Goal: Task Accomplishment & Management: Use online tool/utility

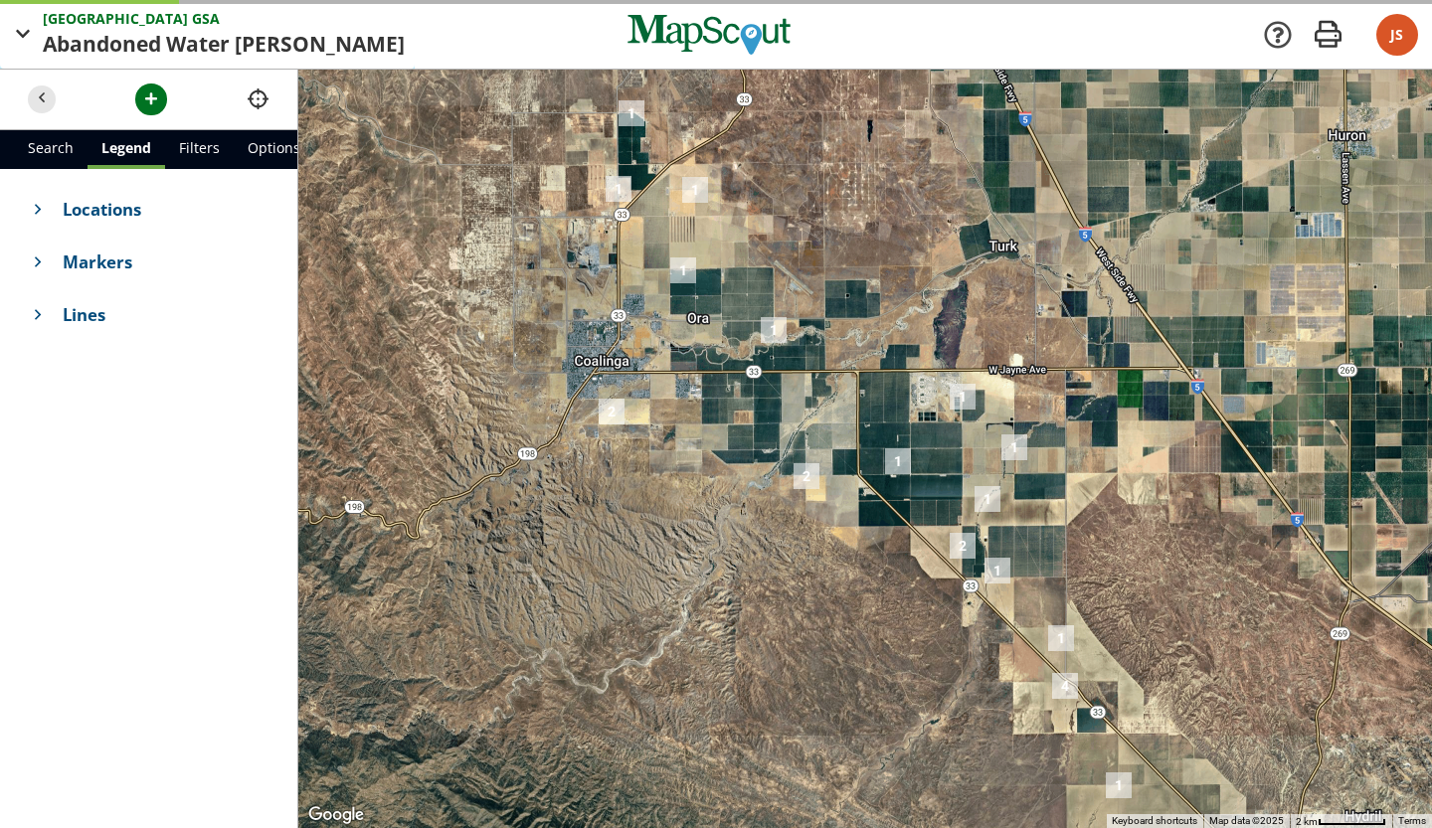
click at [29, 40] on span "button" at bounding box center [23, 34] width 25 height 25
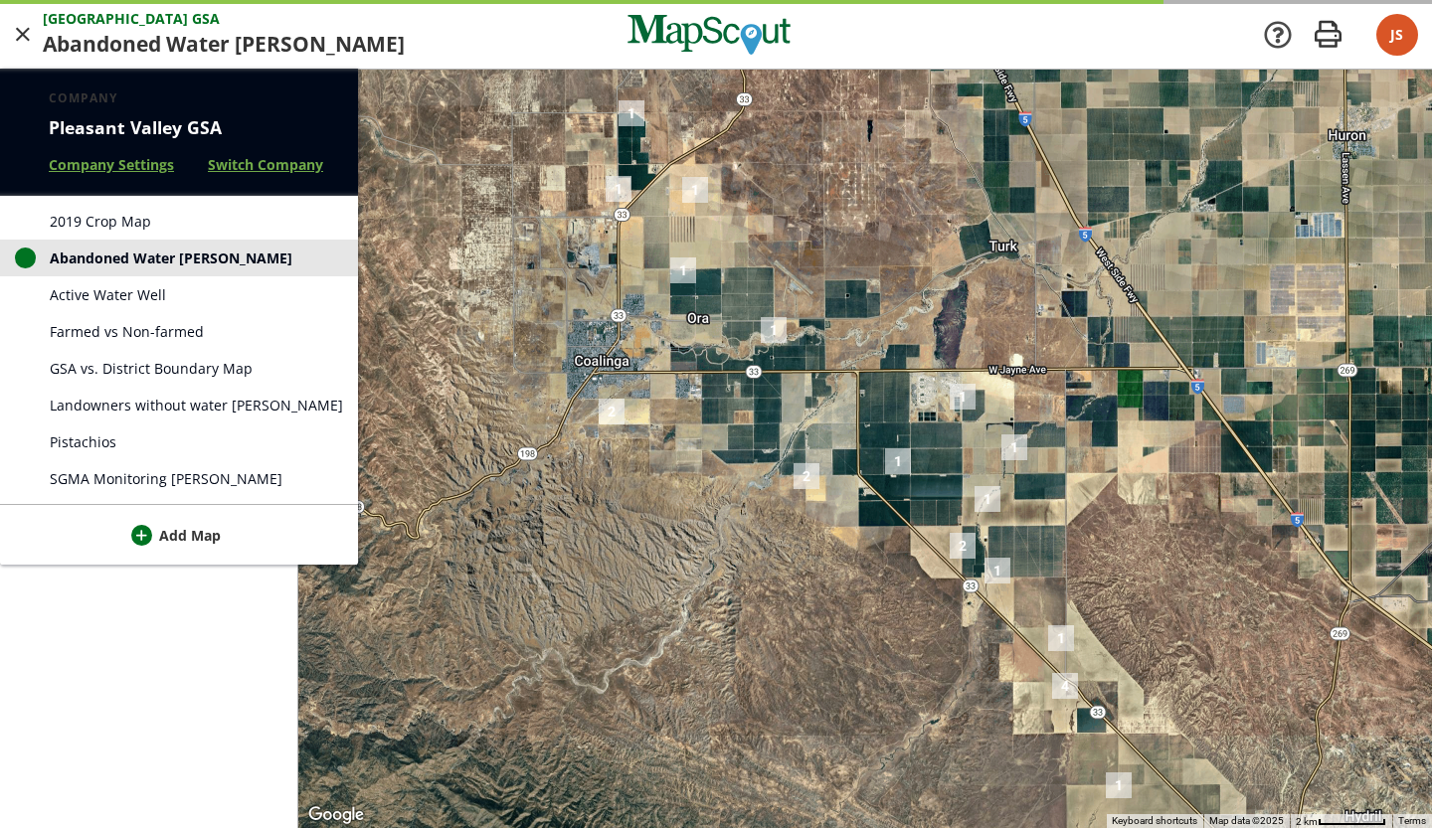
click at [406, 237] on div at bounding box center [716, 414] width 1432 height 828
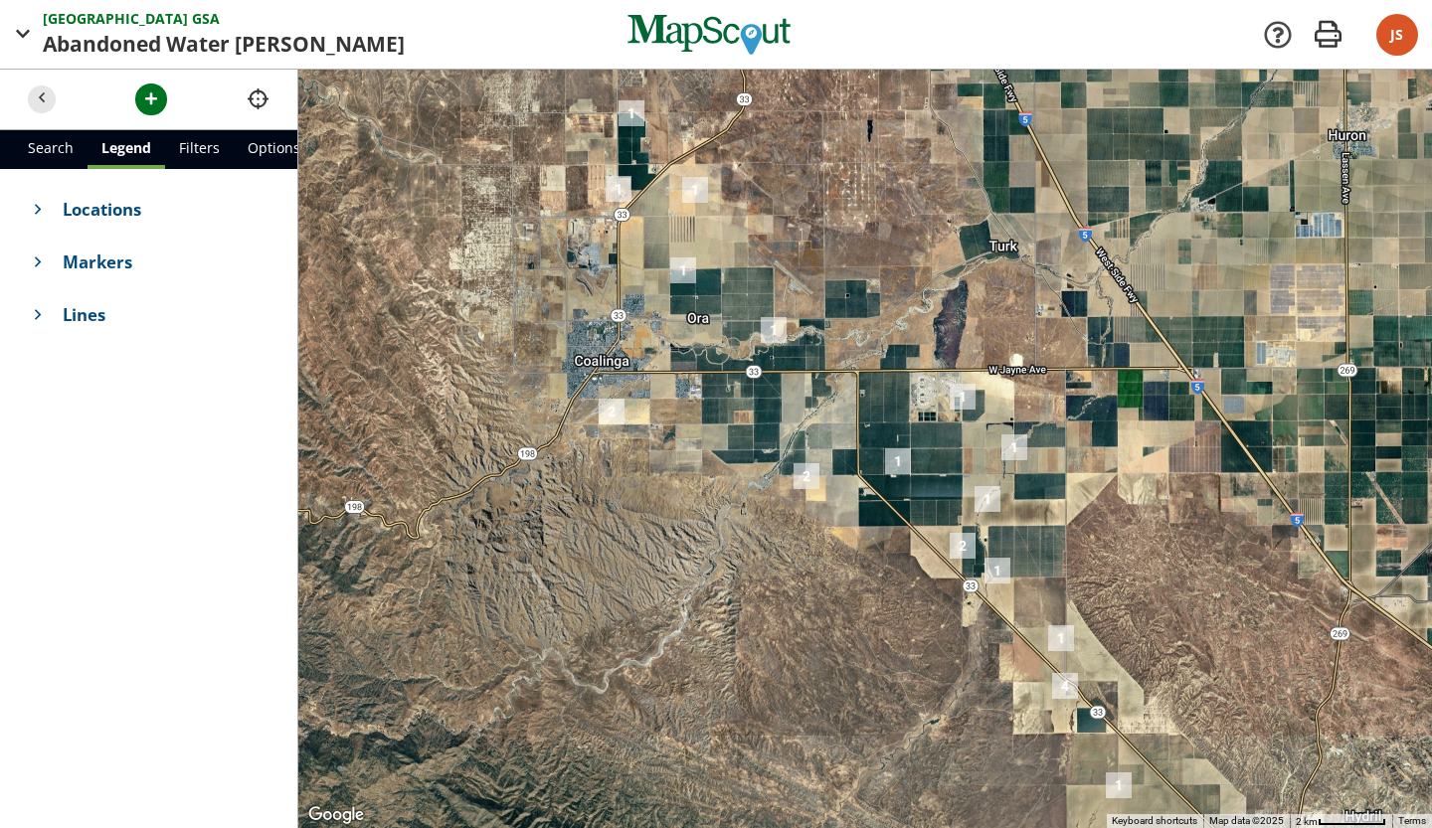
click at [131, 250] on span "Markers" at bounding box center [166, 262] width 207 height 25
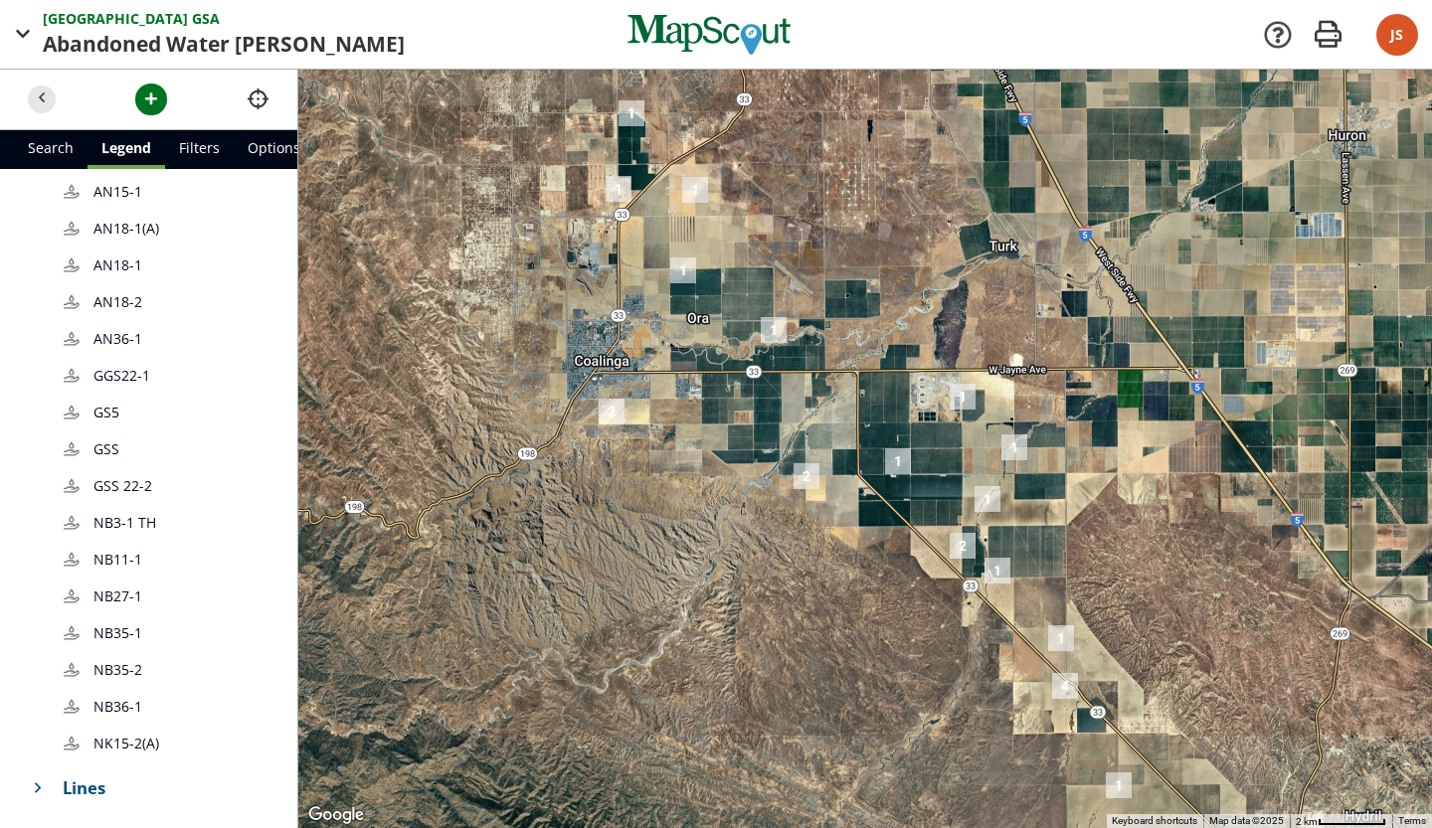
scroll to position [345, 0]
click at [161, 194] on span "AN15-1" at bounding box center [180, 191] width 175 height 21
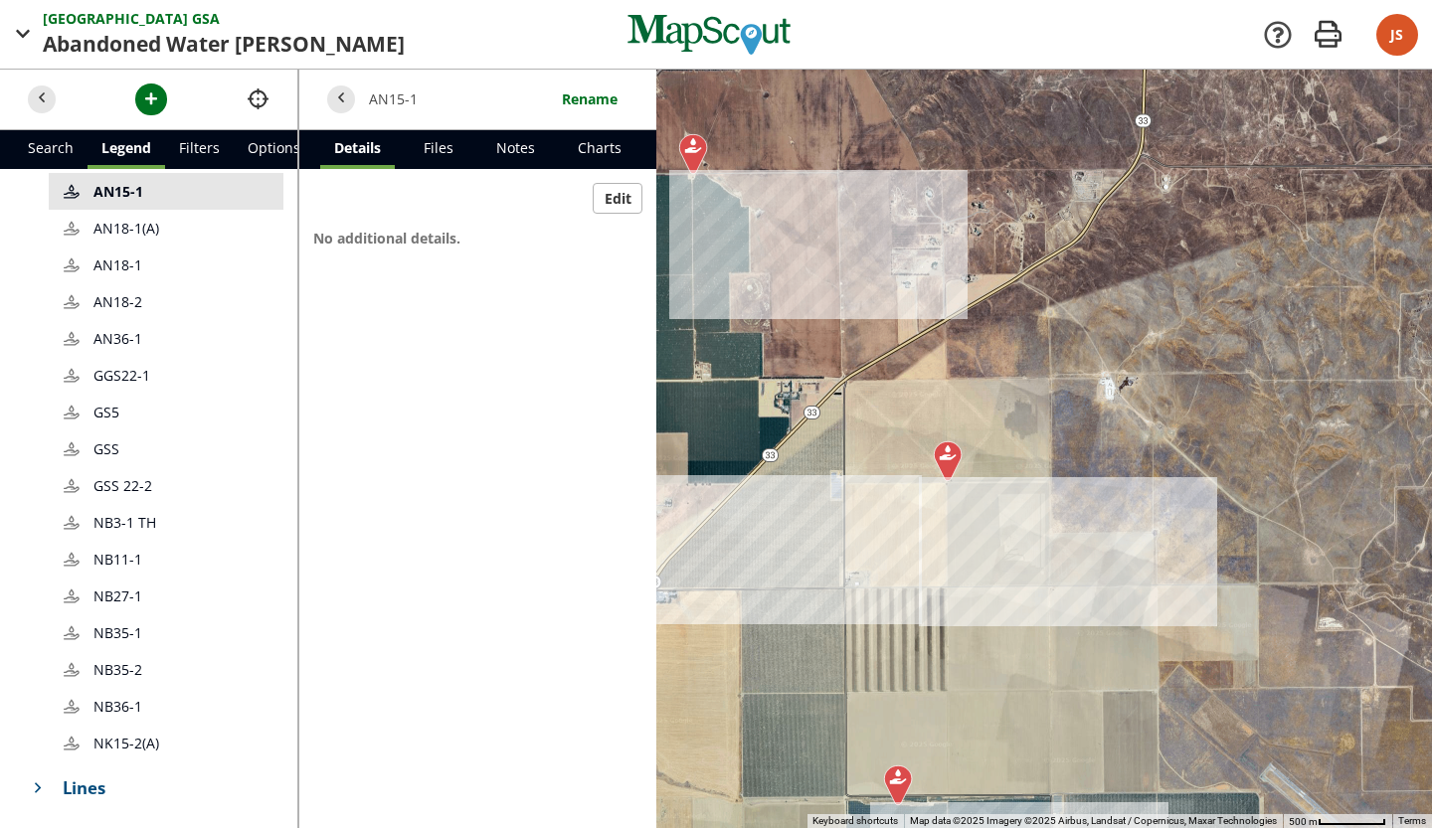
click at [154, 214] on link "AN18-1(A)" at bounding box center [166, 228] width 235 height 37
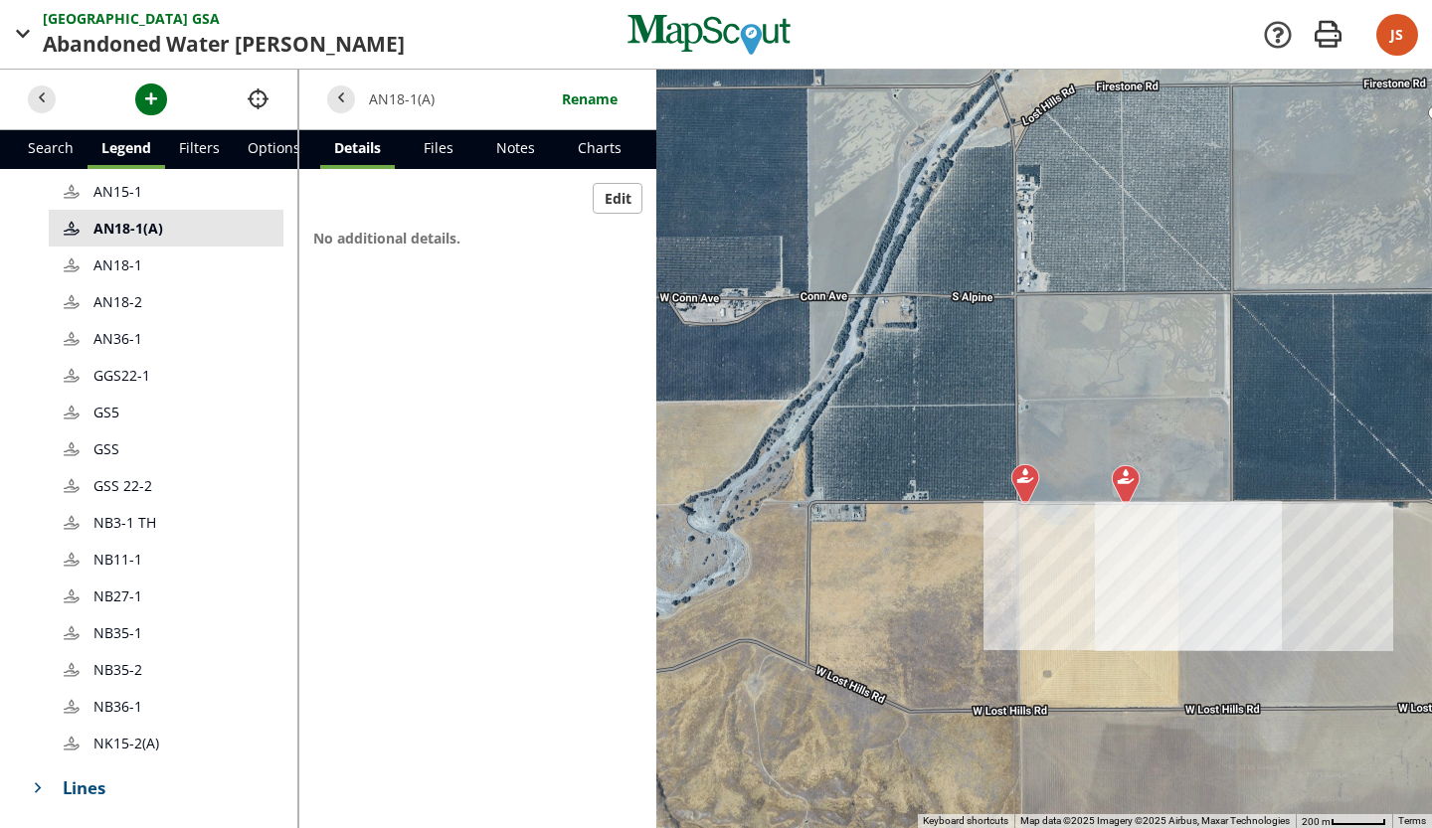
click at [198, 269] on span "AN18-1" at bounding box center [180, 265] width 175 height 21
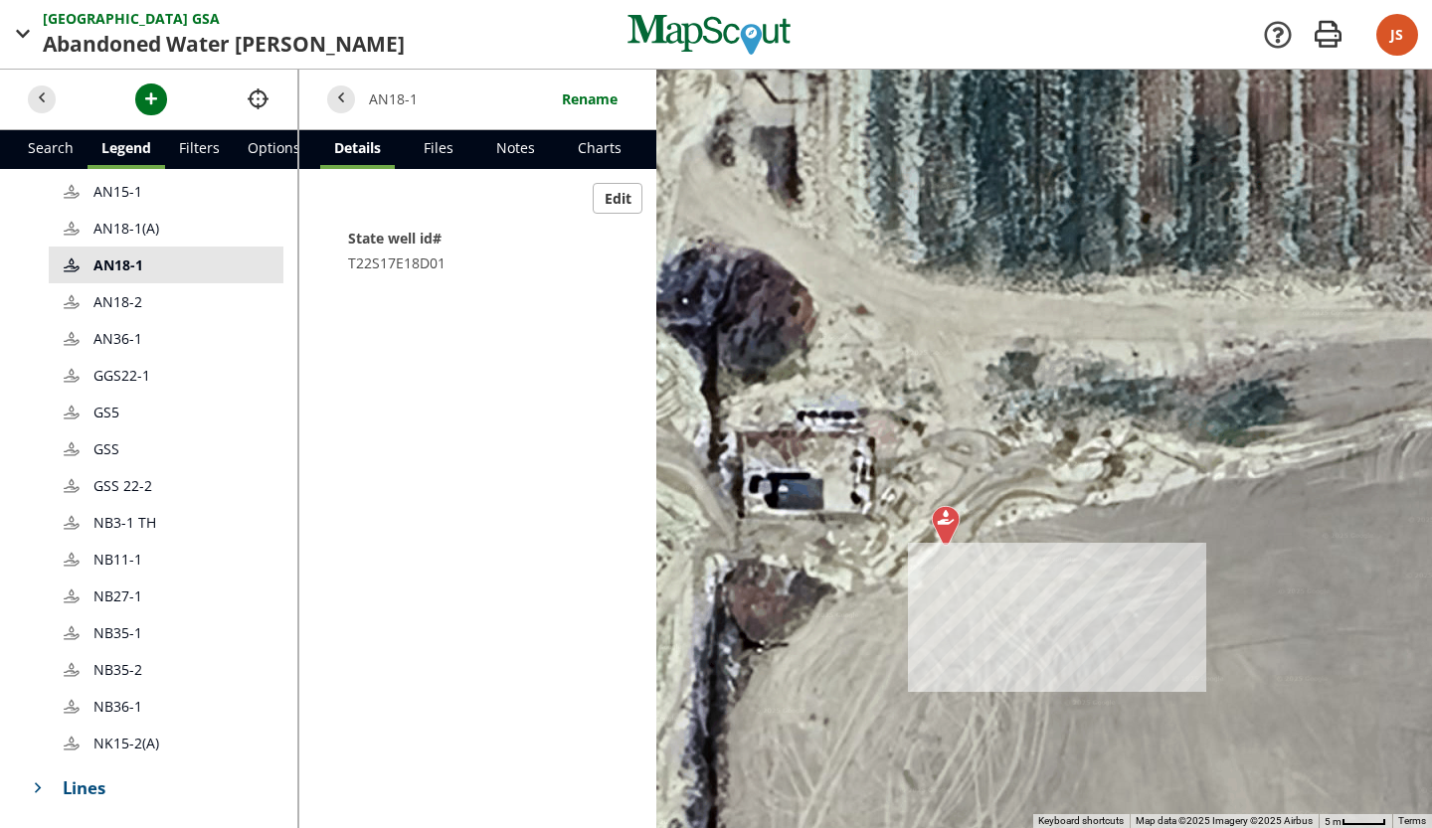
click at [198, 269] on span "AN18-1" at bounding box center [180, 265] width 175 height 21
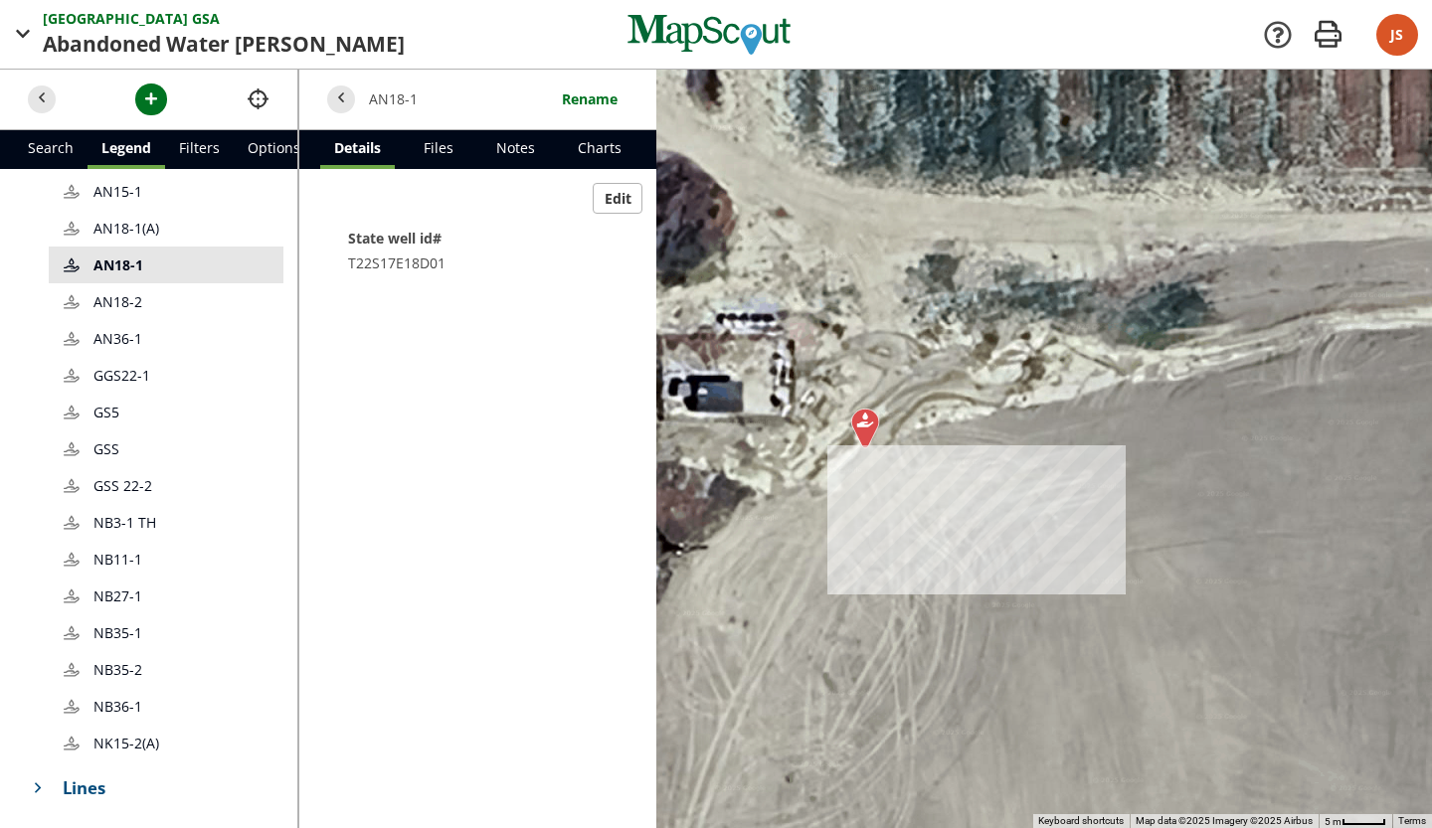
click at [199, 286] on link "AN18-2" at bounding box center [166, 301] width 235 height 37
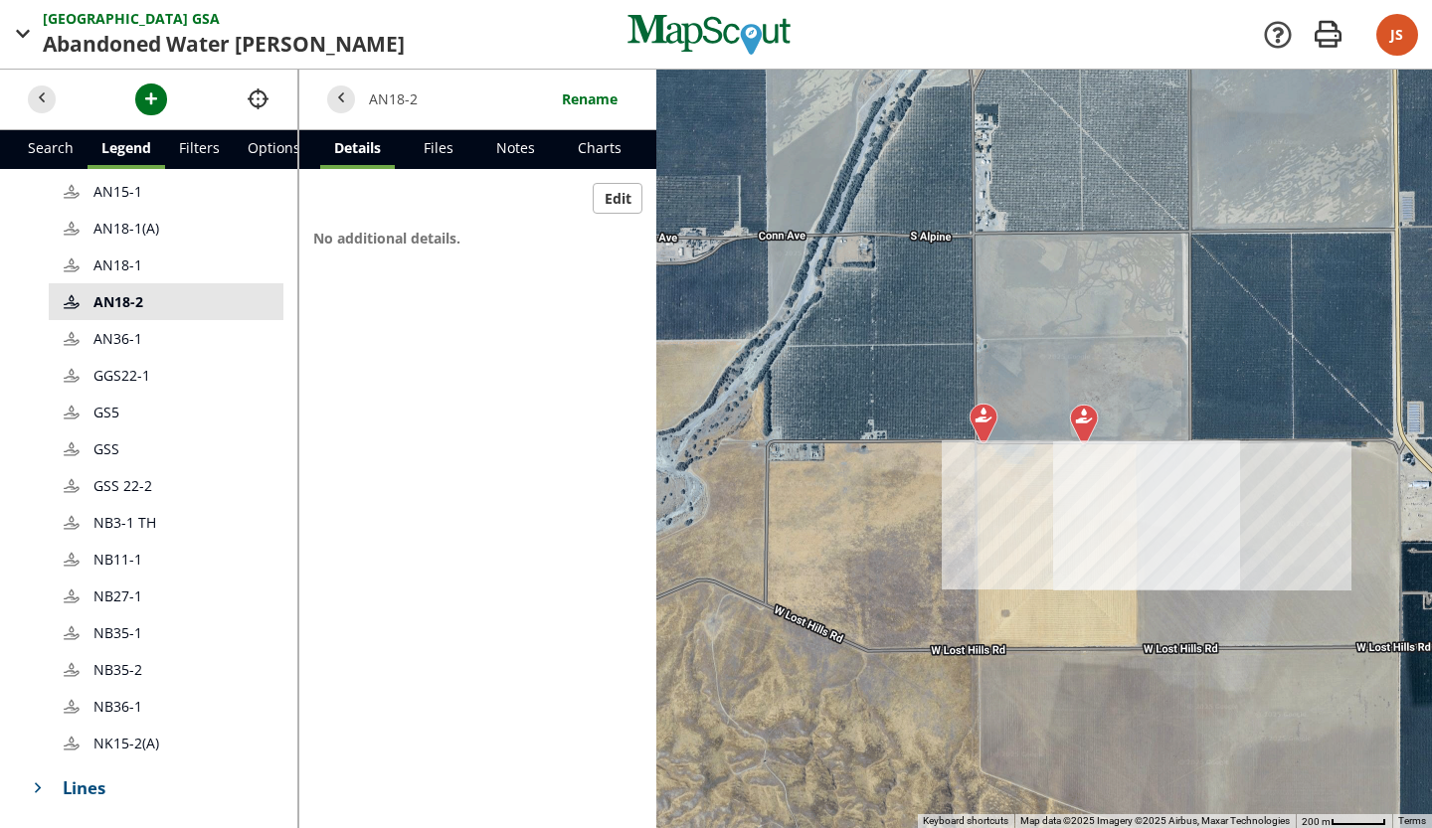
click at [132, 333] on span "AN36-1" at bounding box center [119, 338] width 53 height 21
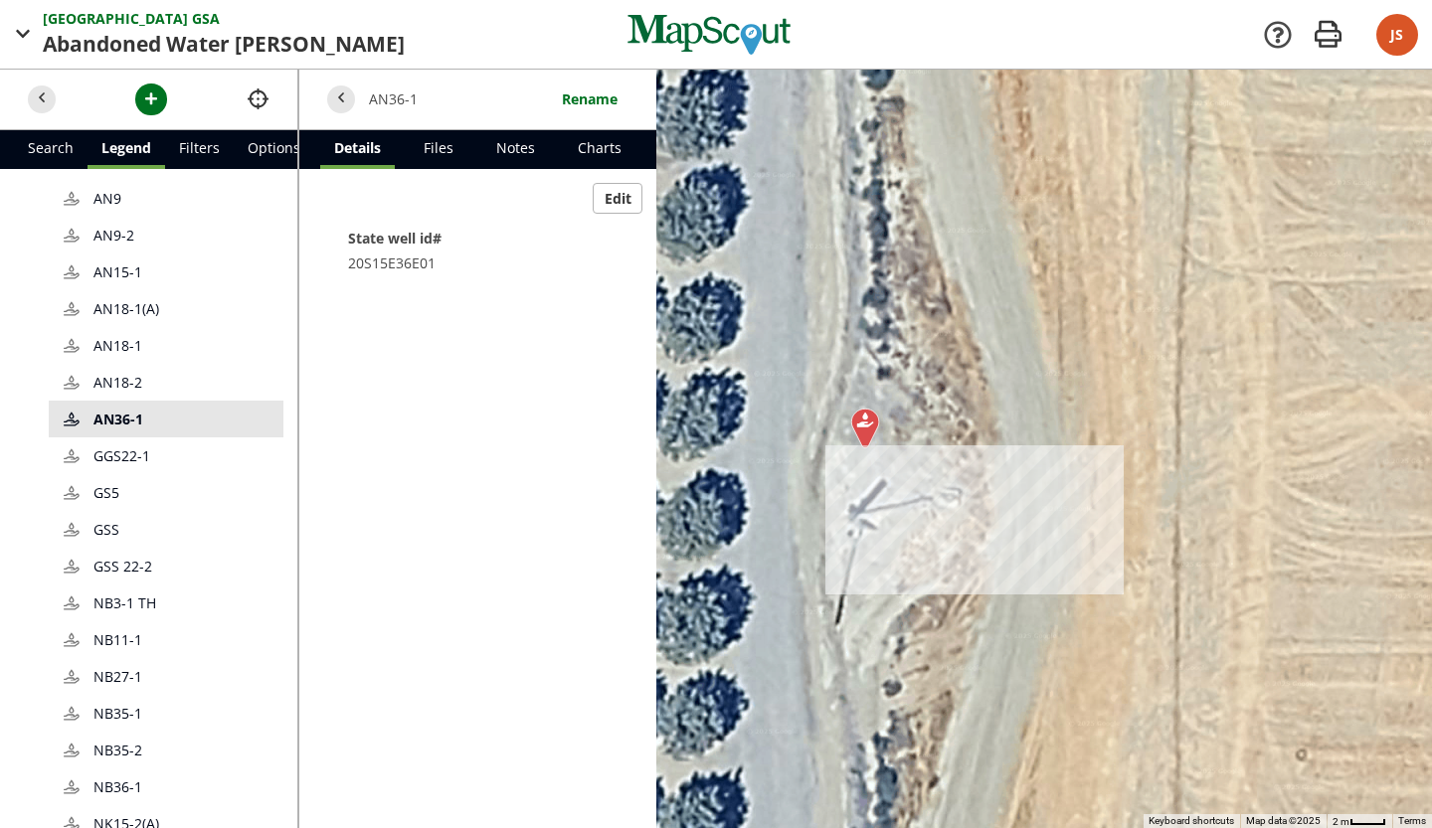
scroll to position [357, 0]
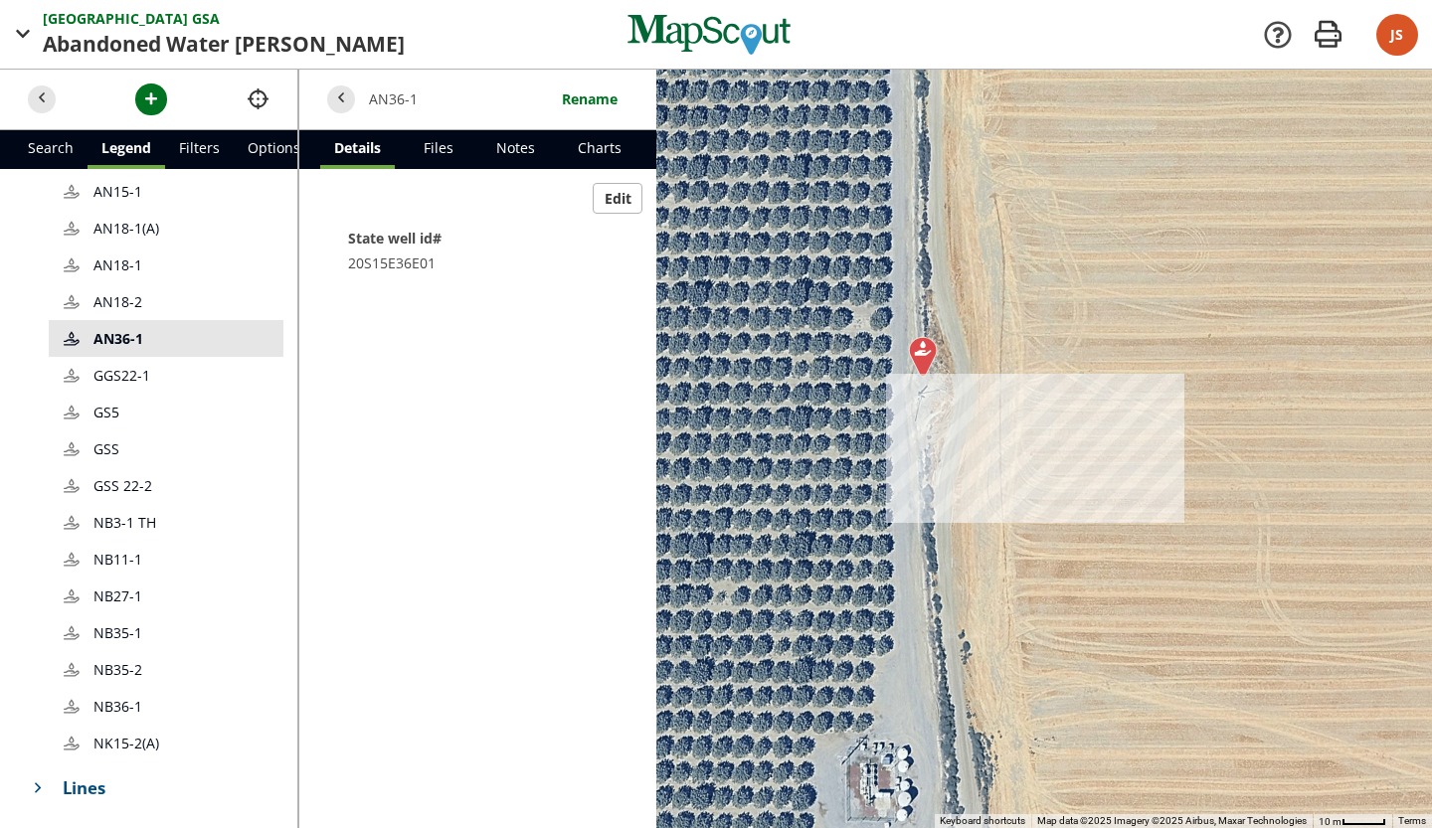
click at [154, 365] on span "GGS22-1" at bounding box center [180, 375] width 175 height 21
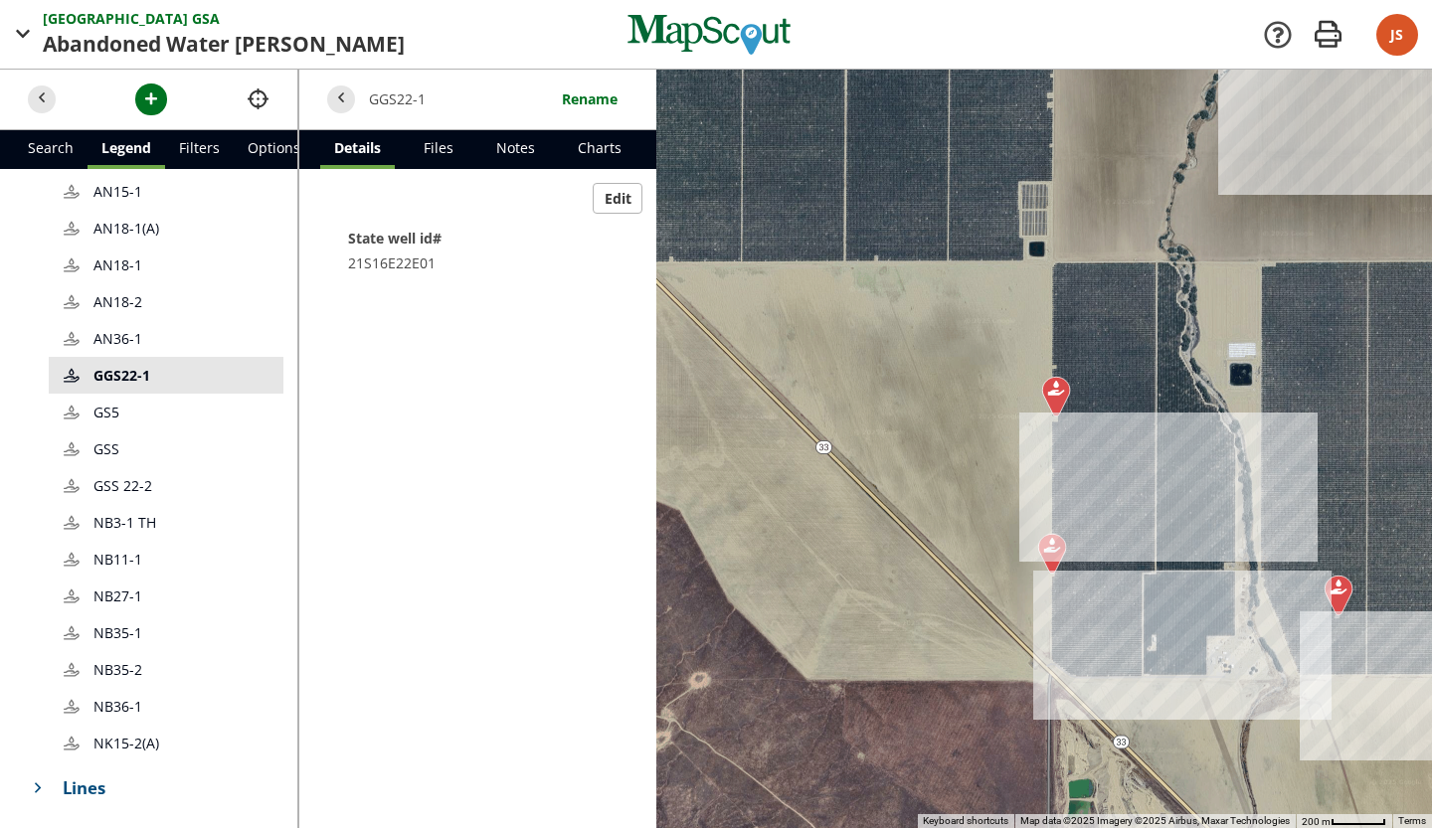
click at [1060, 366] on div at bounding box center [865, 449] width 1134 height 759
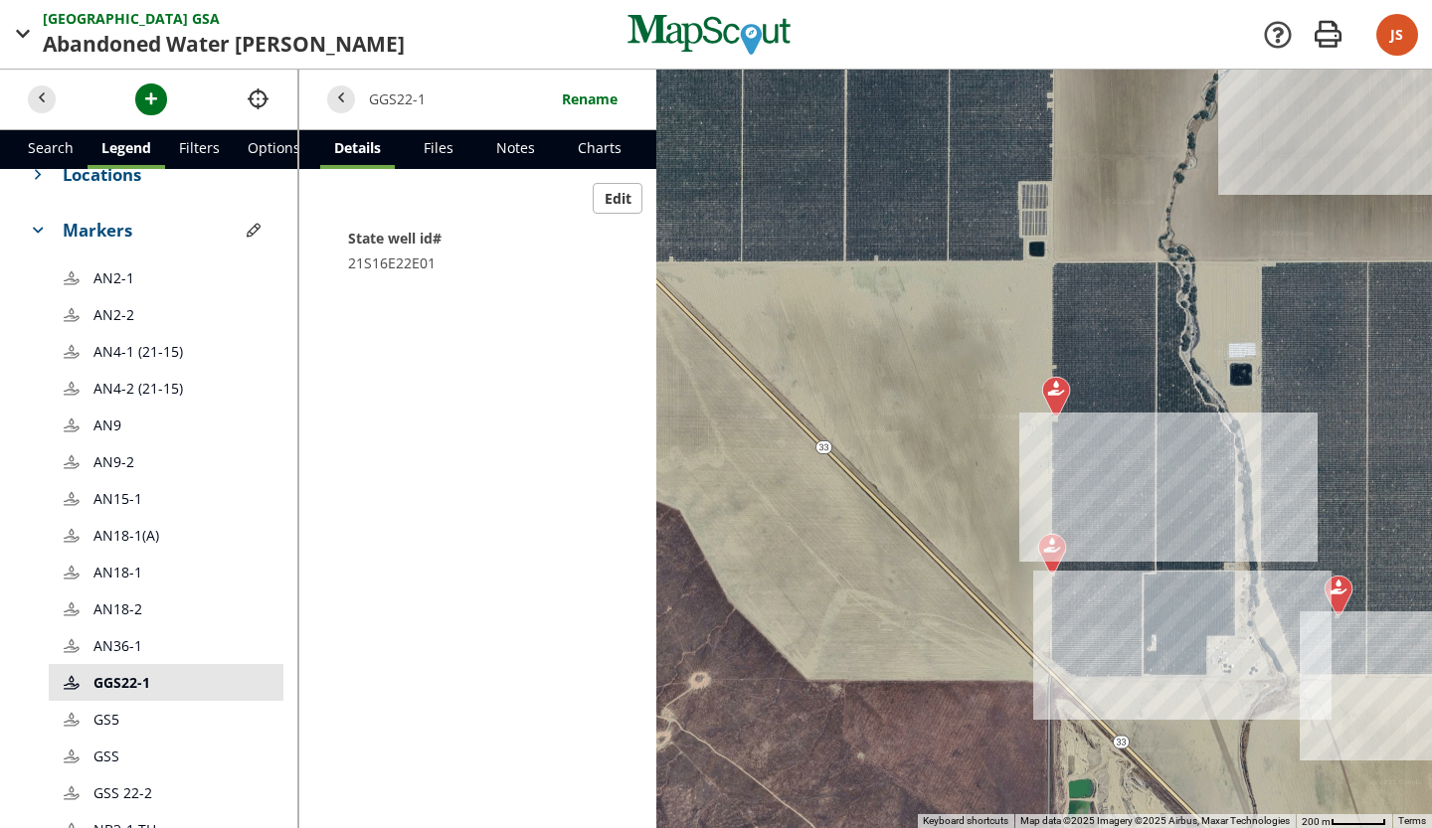
scroll to position [32, 0]
click at [244, 230] on span "button" at bounding box center [254, 233] width 21 height 21
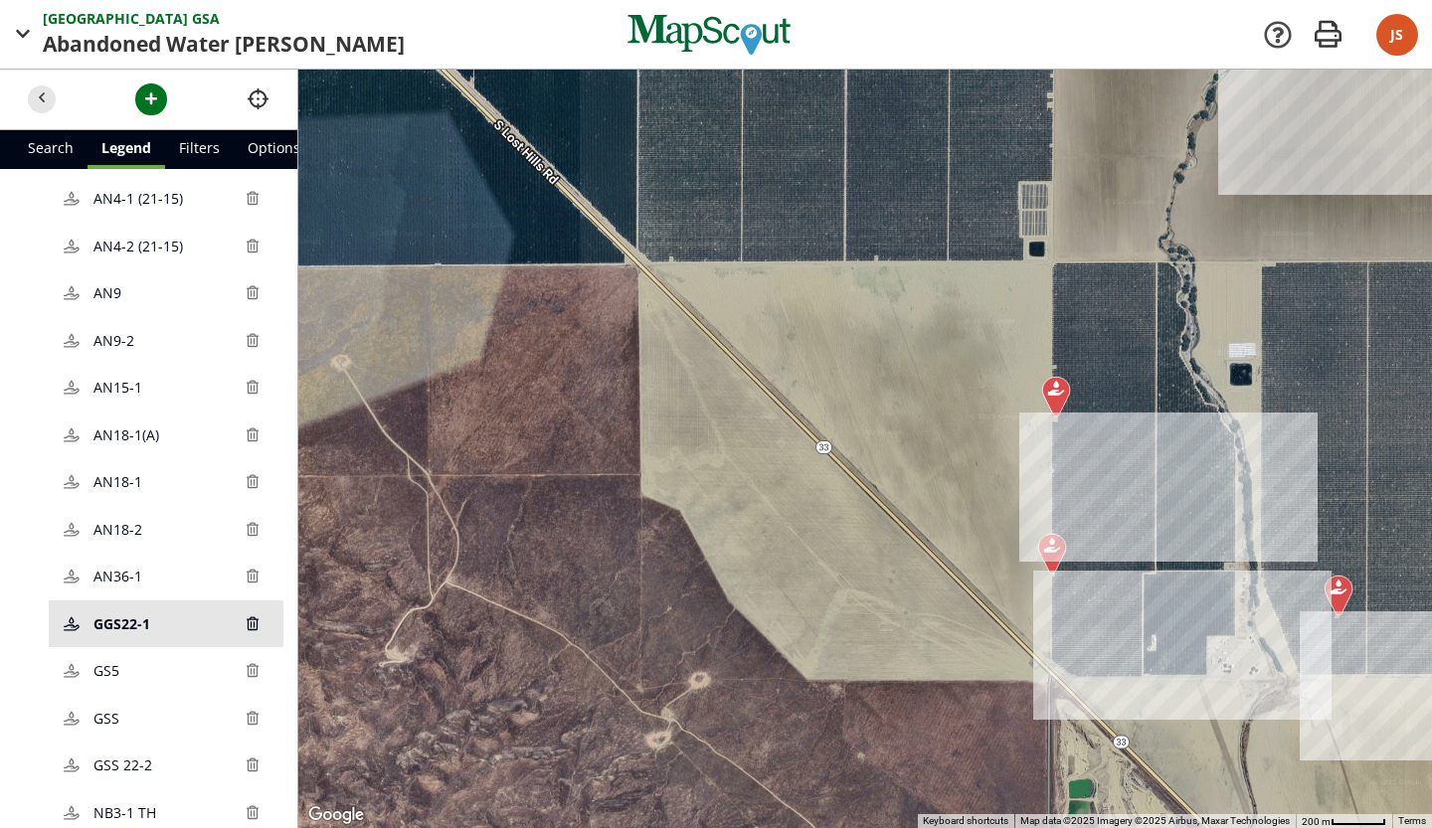
scroll to position [219, 0]
click at [156, 619] on span "GGS22-1" at bounding box center [165, 619] width 144 height 21
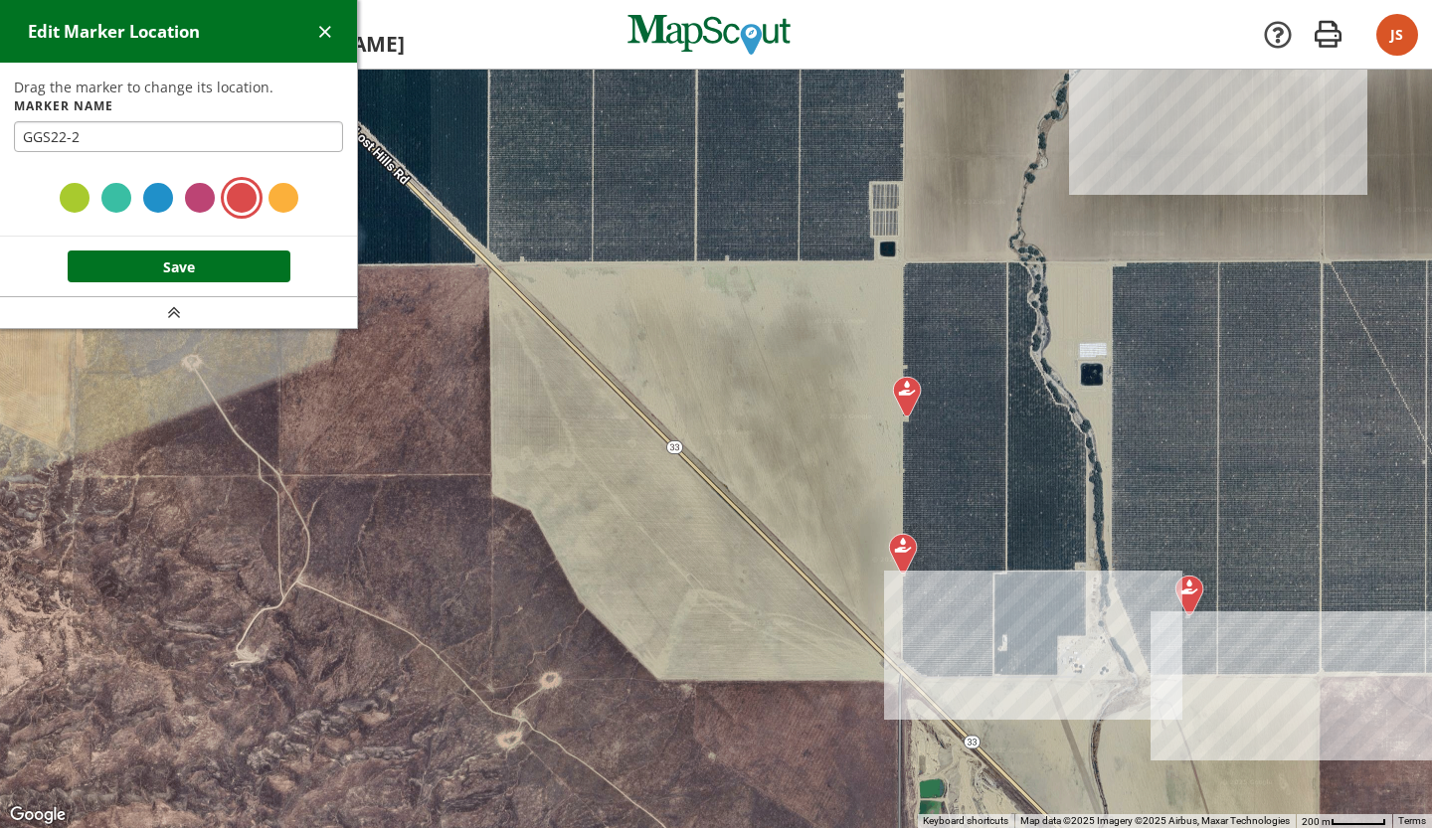
type input "GGS22-2"
click at [157, 254] on button "Save" at bounding box center [179, 267] width 223 height 32
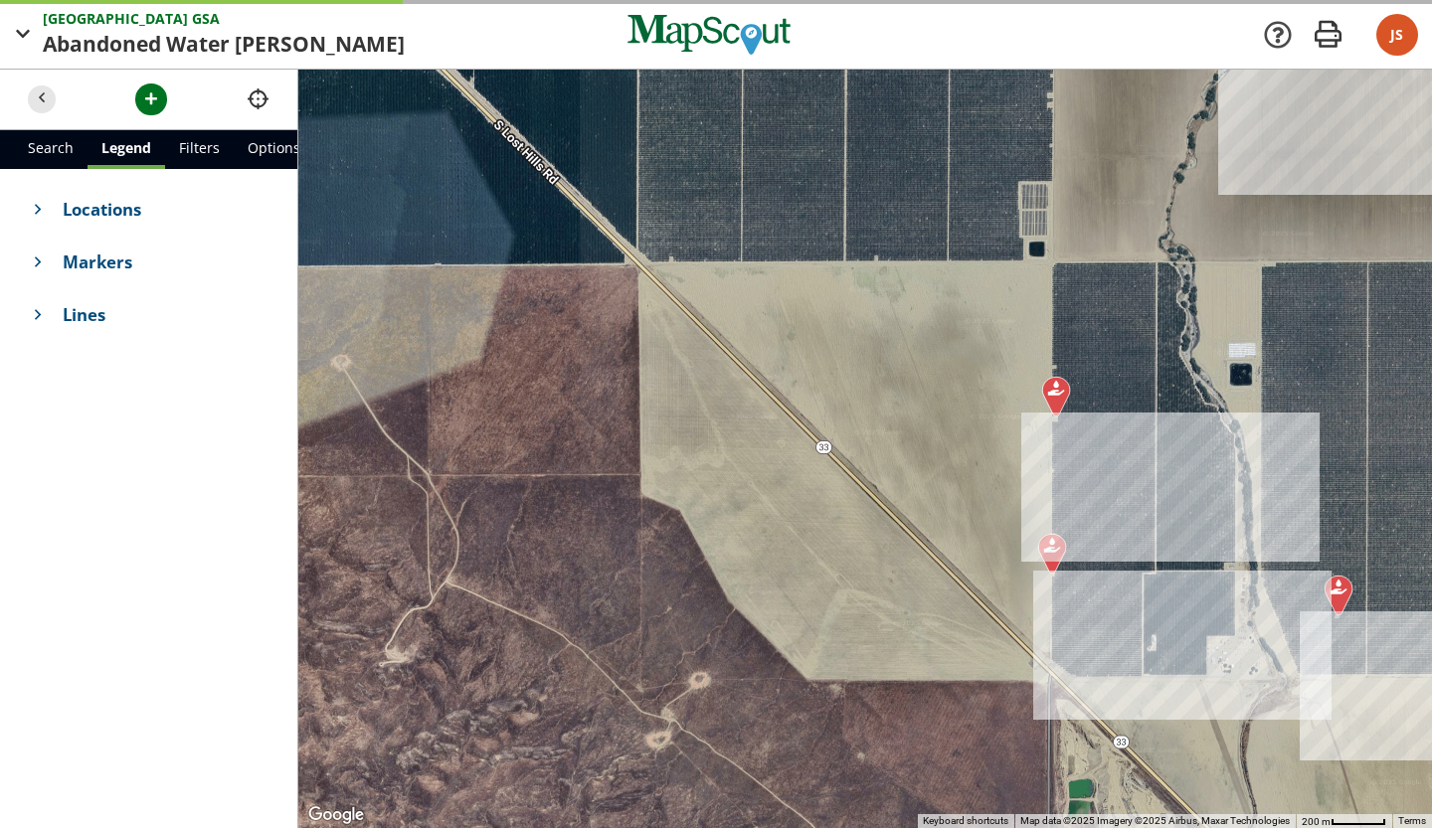
click at [156, 281] on h4 "Markers" at bounding box center [149, 262] width 270 height 53
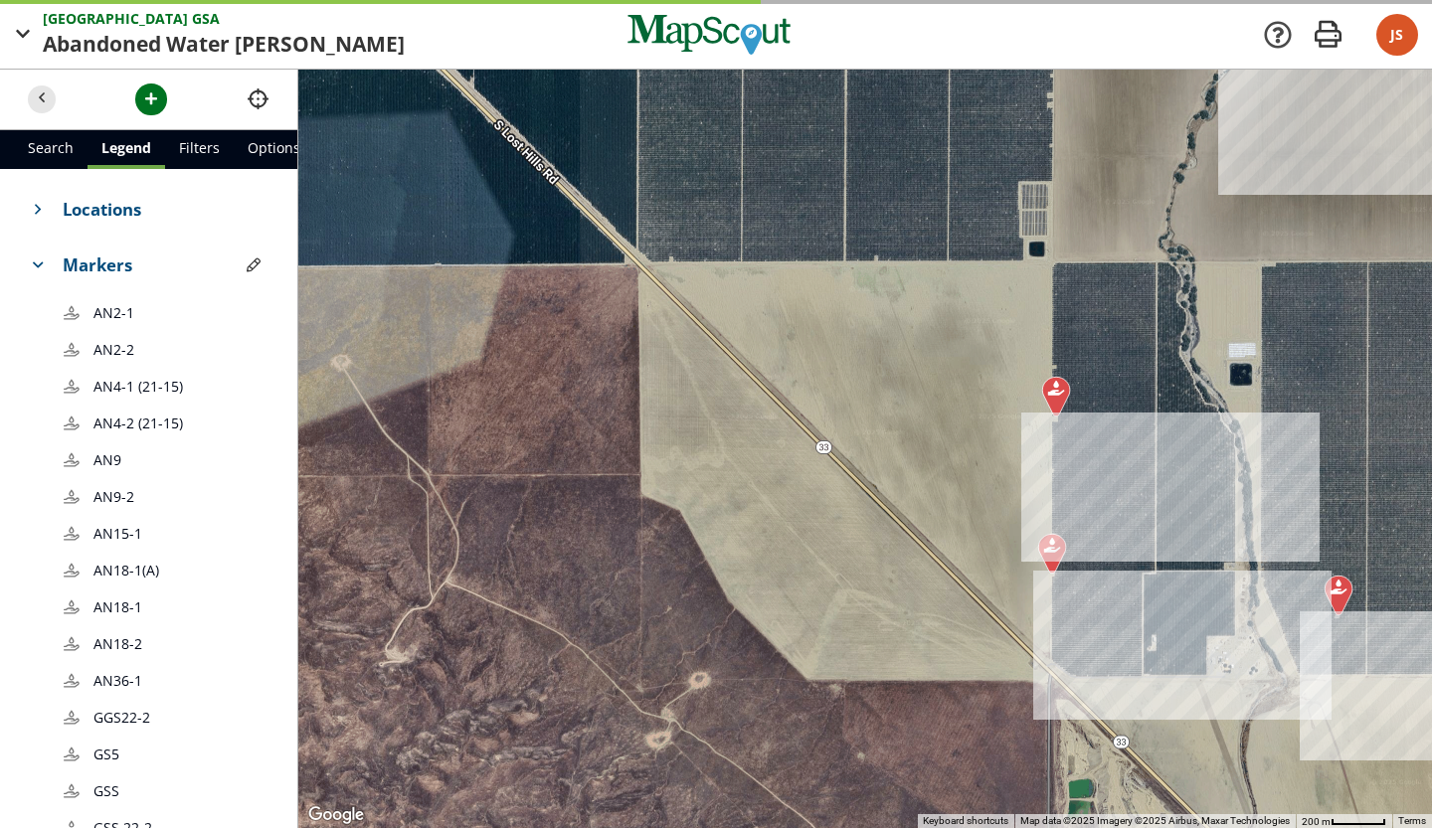
click at [1055, 562] on img at bounding box center [1052, 554] width 46 height 58
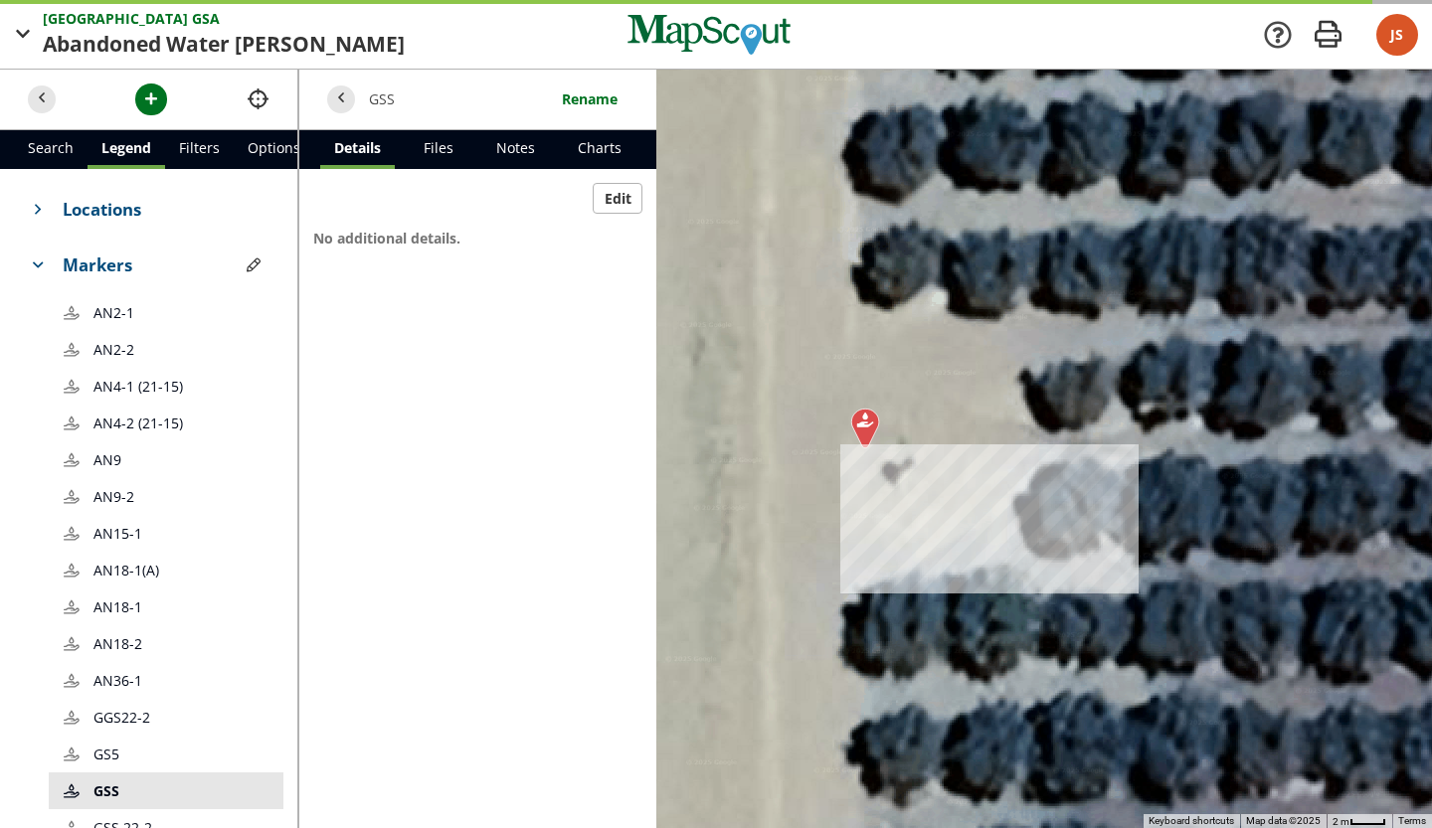
scroll to position [357, 0]
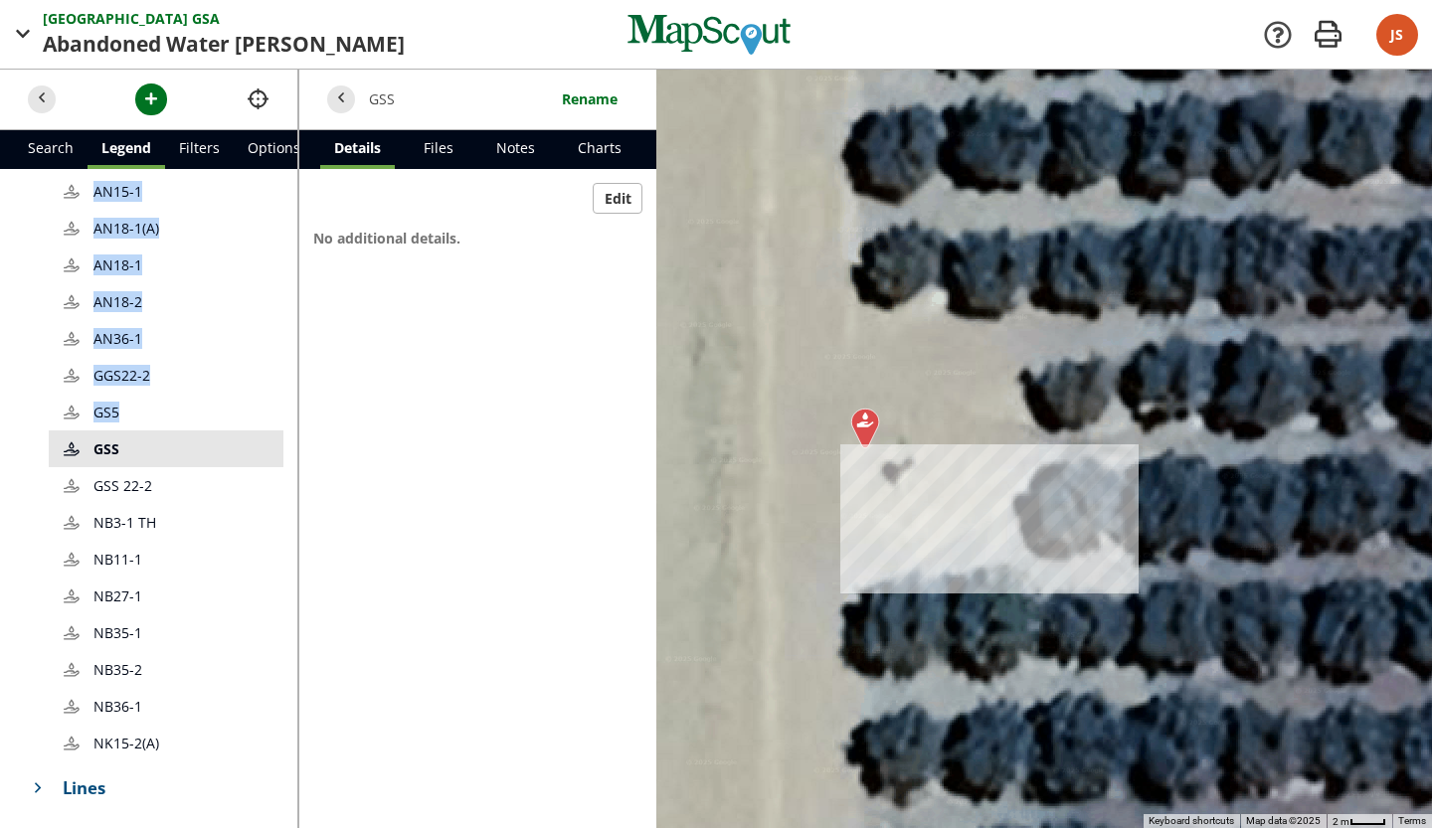
drag, startPoint x: 228, startPoint y: 405, endPoint x: 232, endPoint y: 125, distance: 279.5
click at [232, 125] on div "Search Legend Filters Options Locations Markers AN2-1 AN2-2 AN4-1 (21-15) (21-1…" at bounding box center [149, 449] width 298 height 759
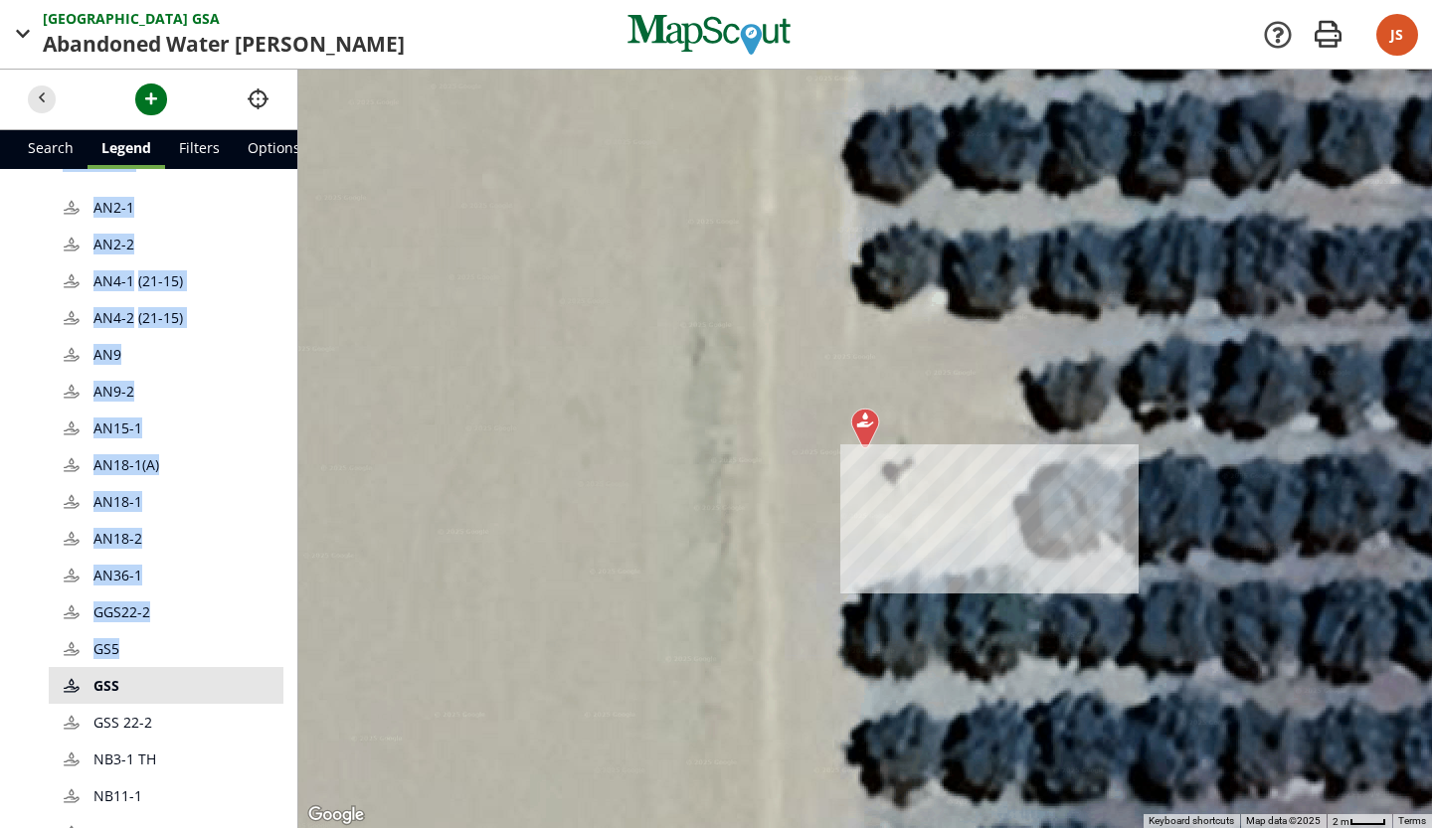
scroll to position [0, 0]
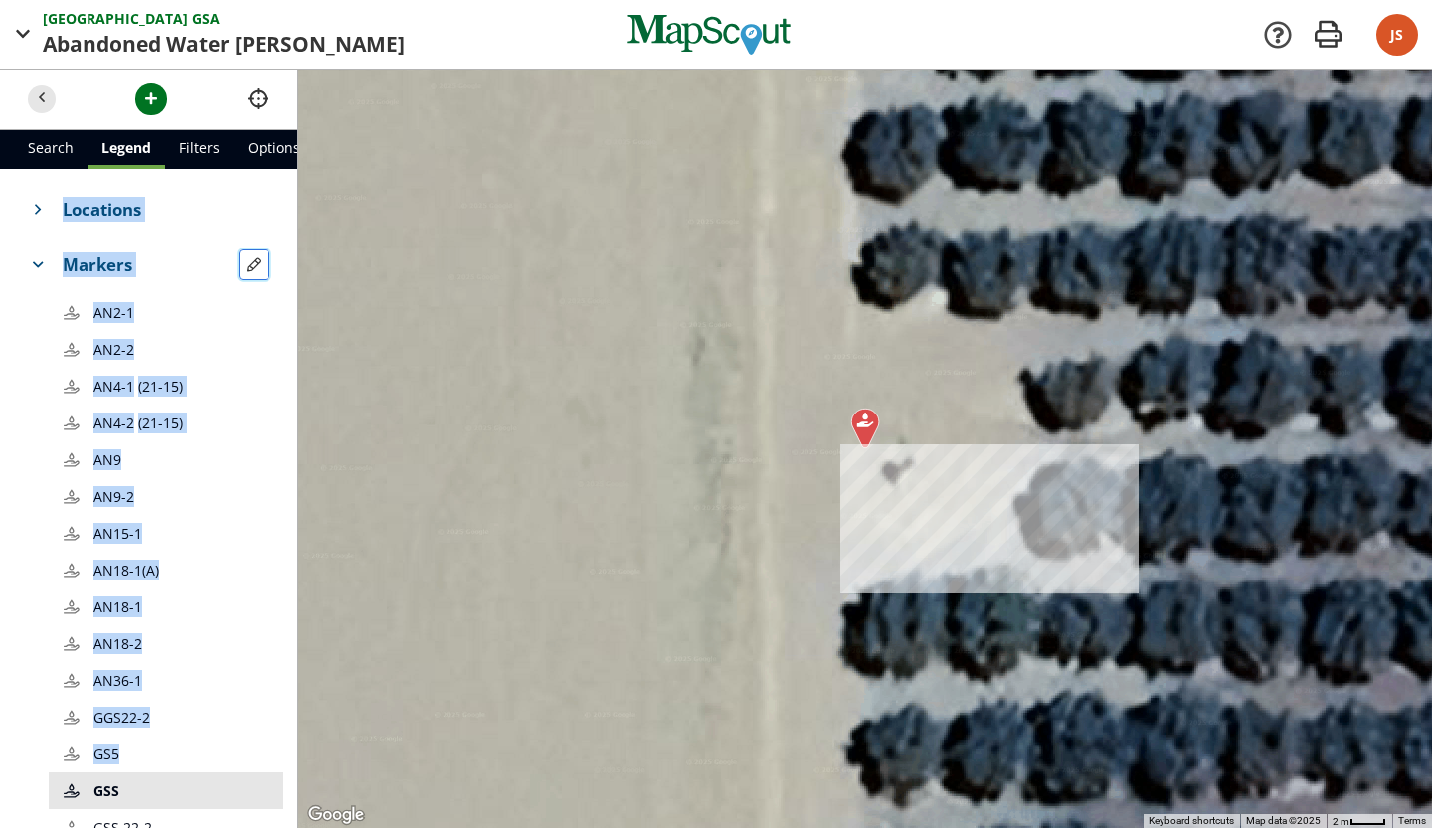
click at [244, 267] on span "button" at bounding box center [254, 265] width 21 height 21
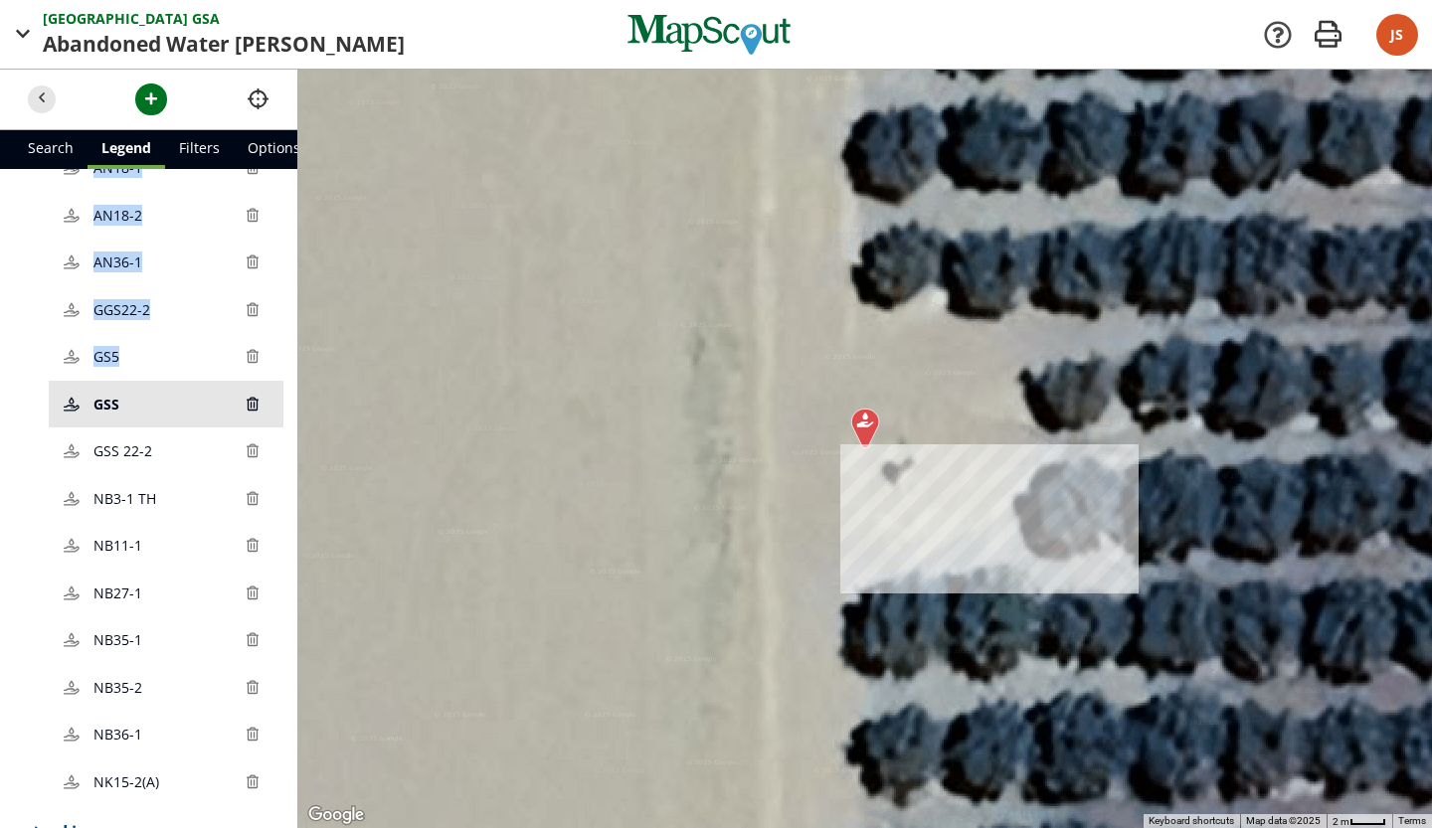
scroll to position [562, 0]
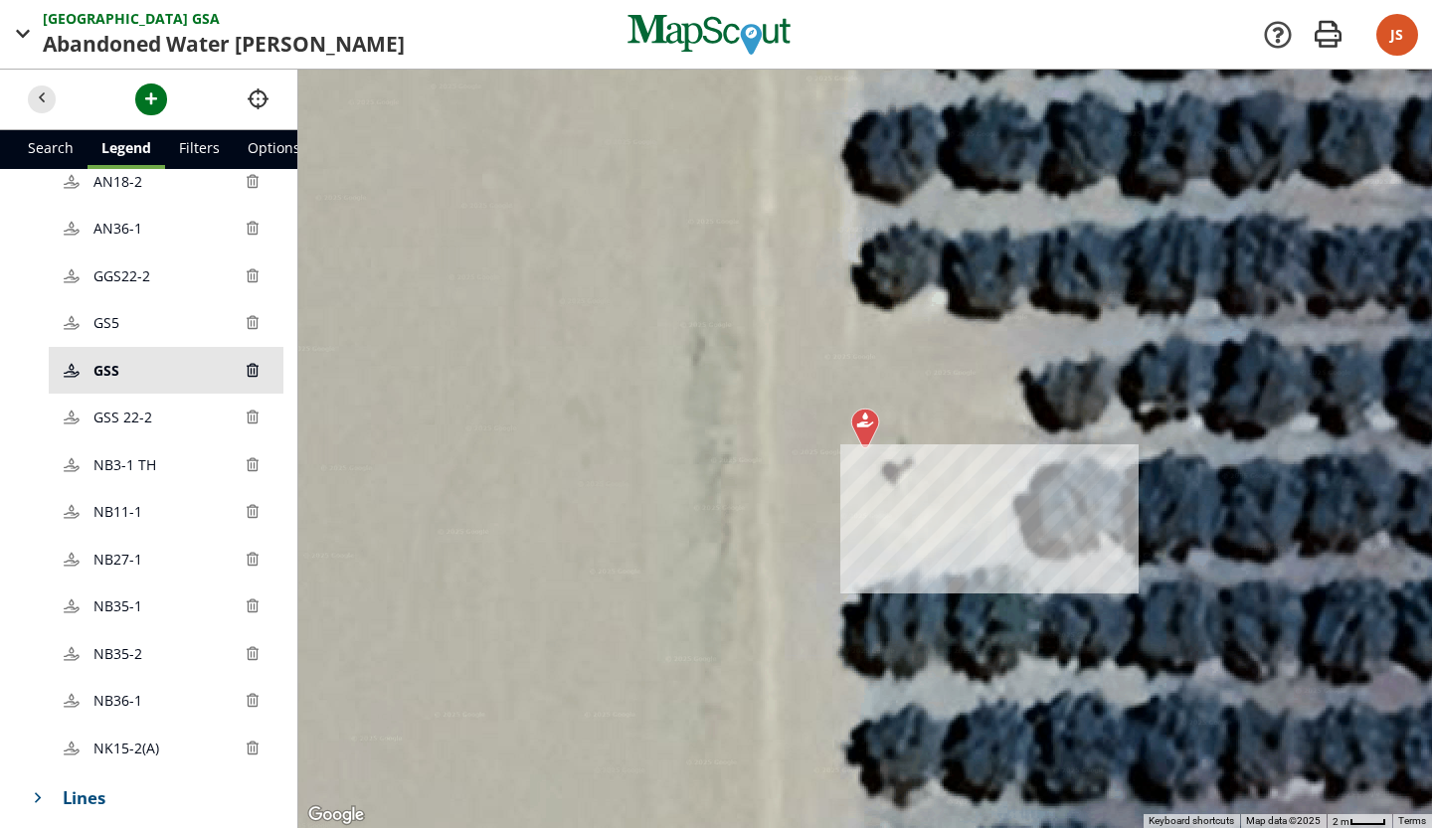
click at [137, 377] on span "GSS" at bounding box center [165, 370] width 144 height 21
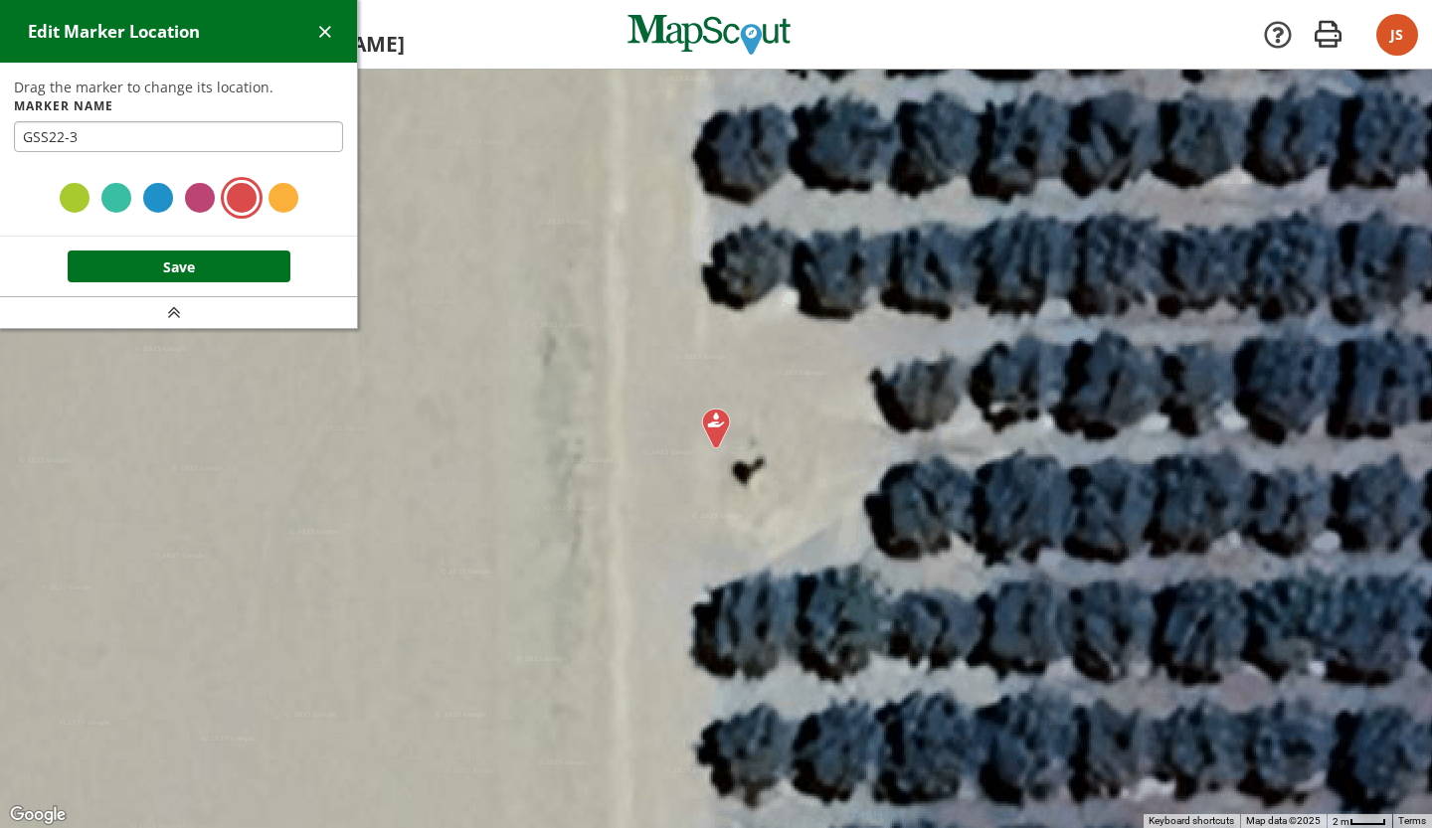
type input "GSS22-3"
click at [220, 268] on button "Save" at bounding box center [179, 267] width 223 height 32
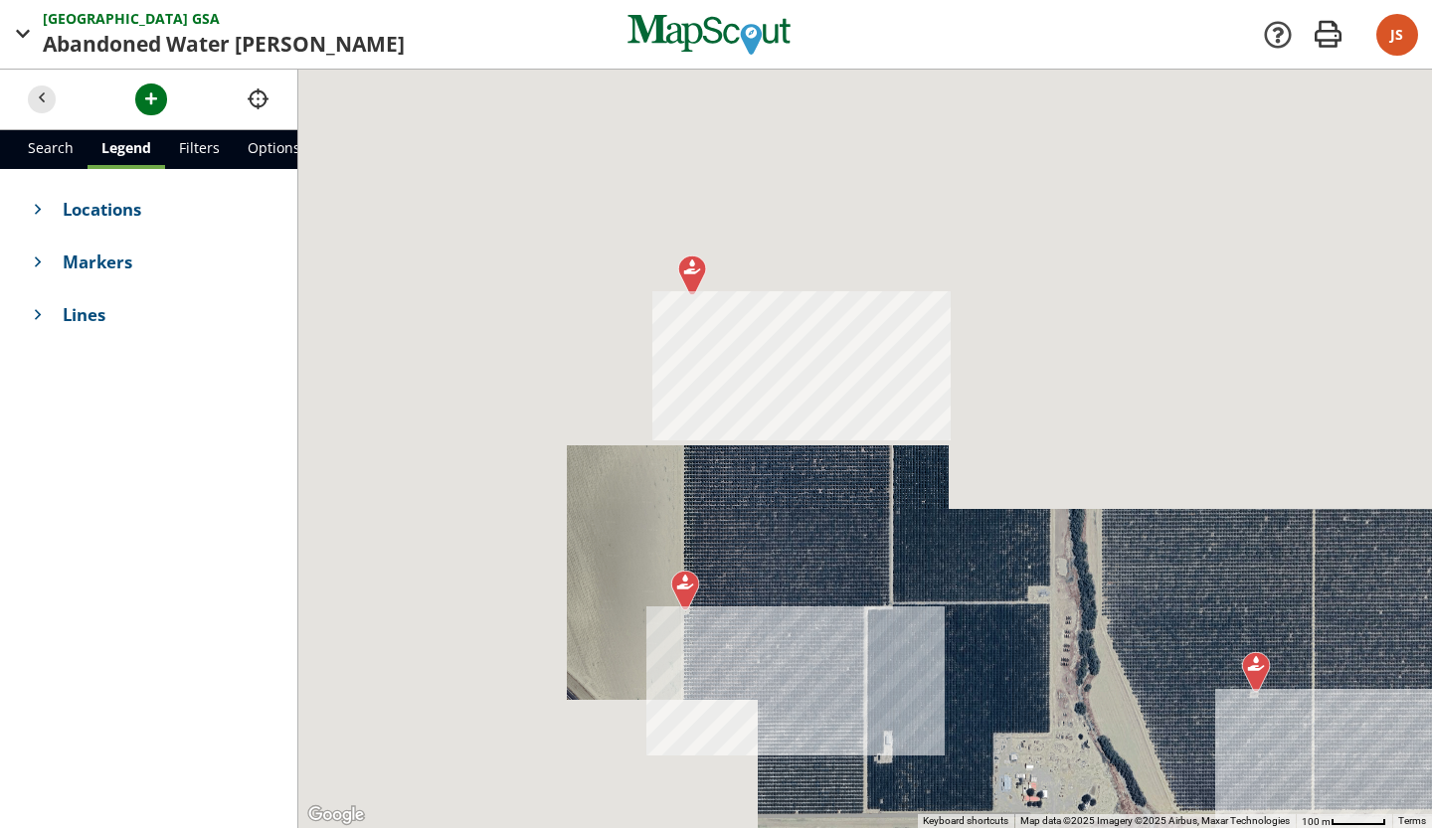
drag, startPoint x: 455, startPoint y: 335, endPoint x: 717, endPoint y: 599, distance: 372.0
click at [717, 599] on div at bounding box center [865, 449] width 1134 height 759
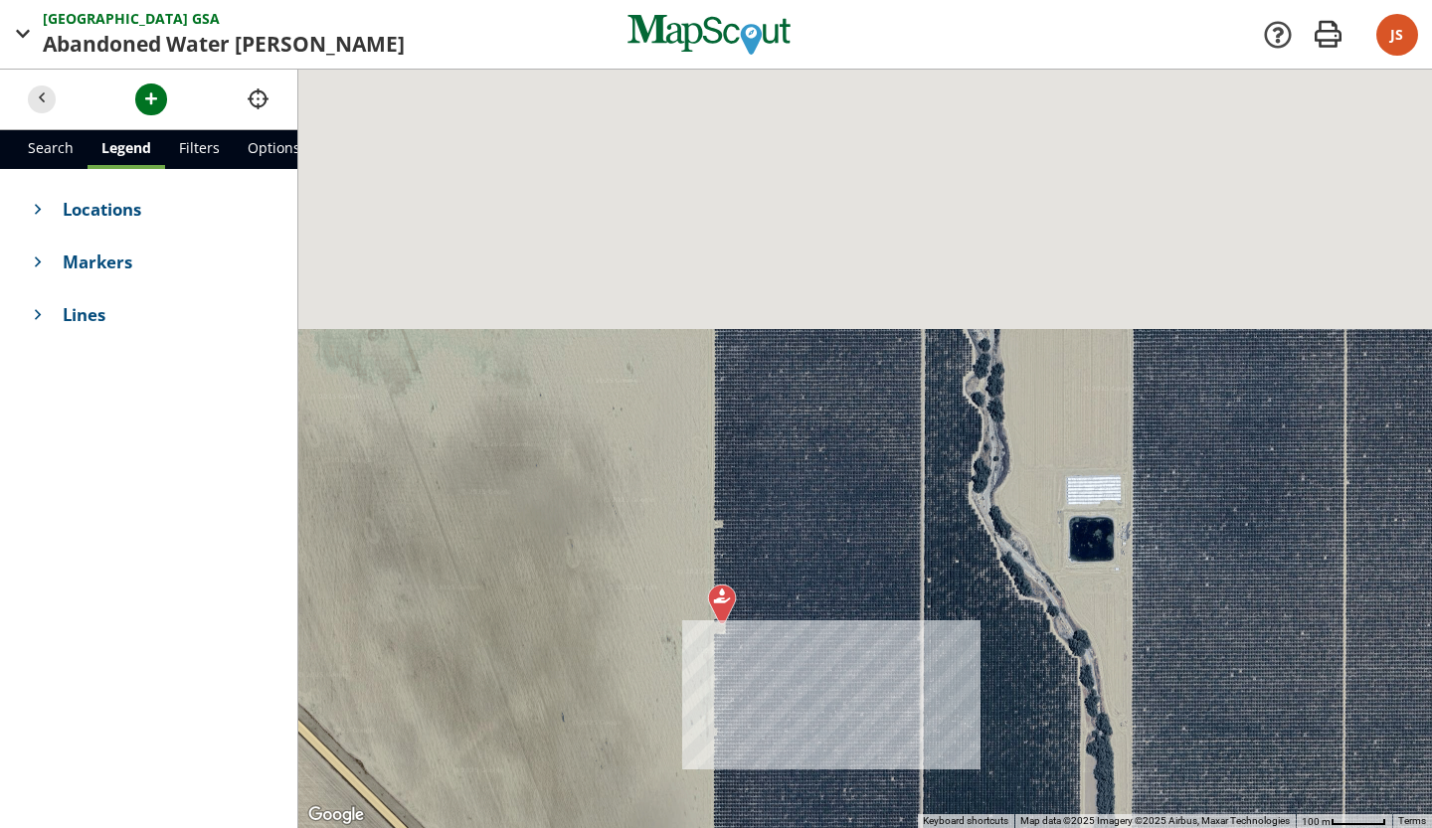
drag, startPoint x: 687, startPoint y: 255, endPoint x: 699, endPoint y: 568, distance: 313.5
click at [699, 568] on div at bounding box center [865, 449] width 1134 height 759
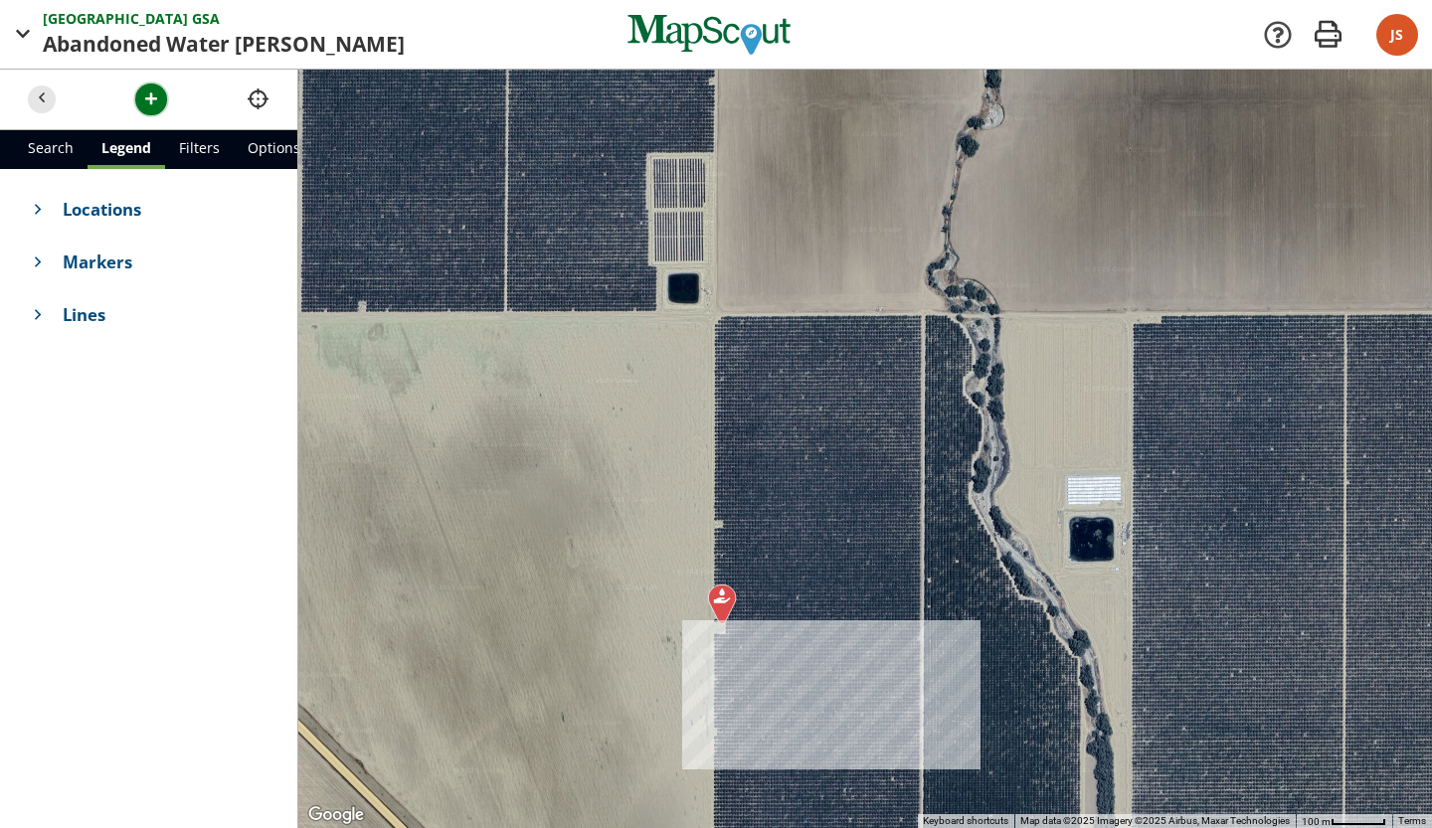
click at [157, 100] on span "button" at bounding box center [151, 99] width 21 height 21
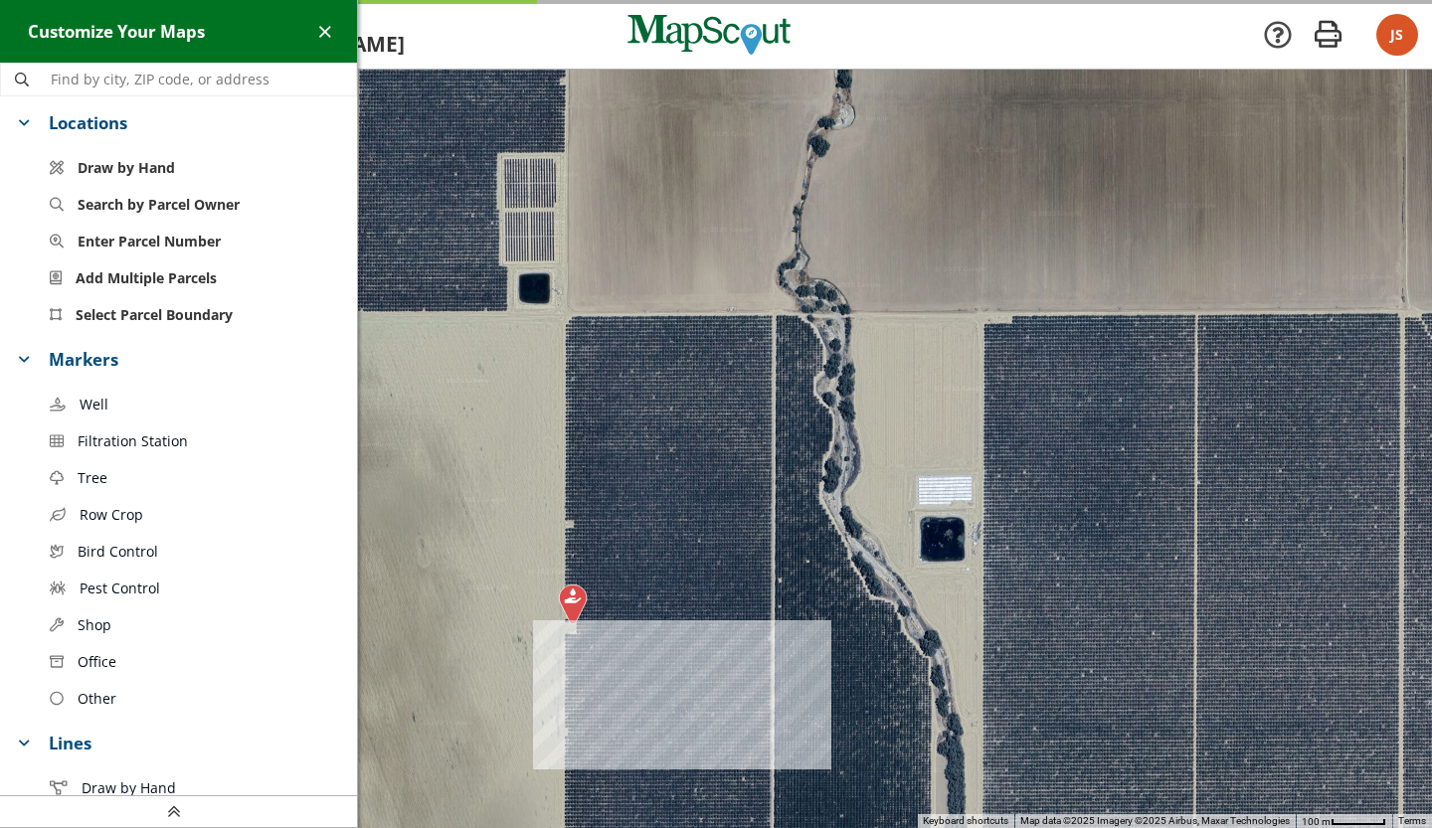
click at [160, 402] on link "Well" at bounding box center [196, 404] width 322 height 37
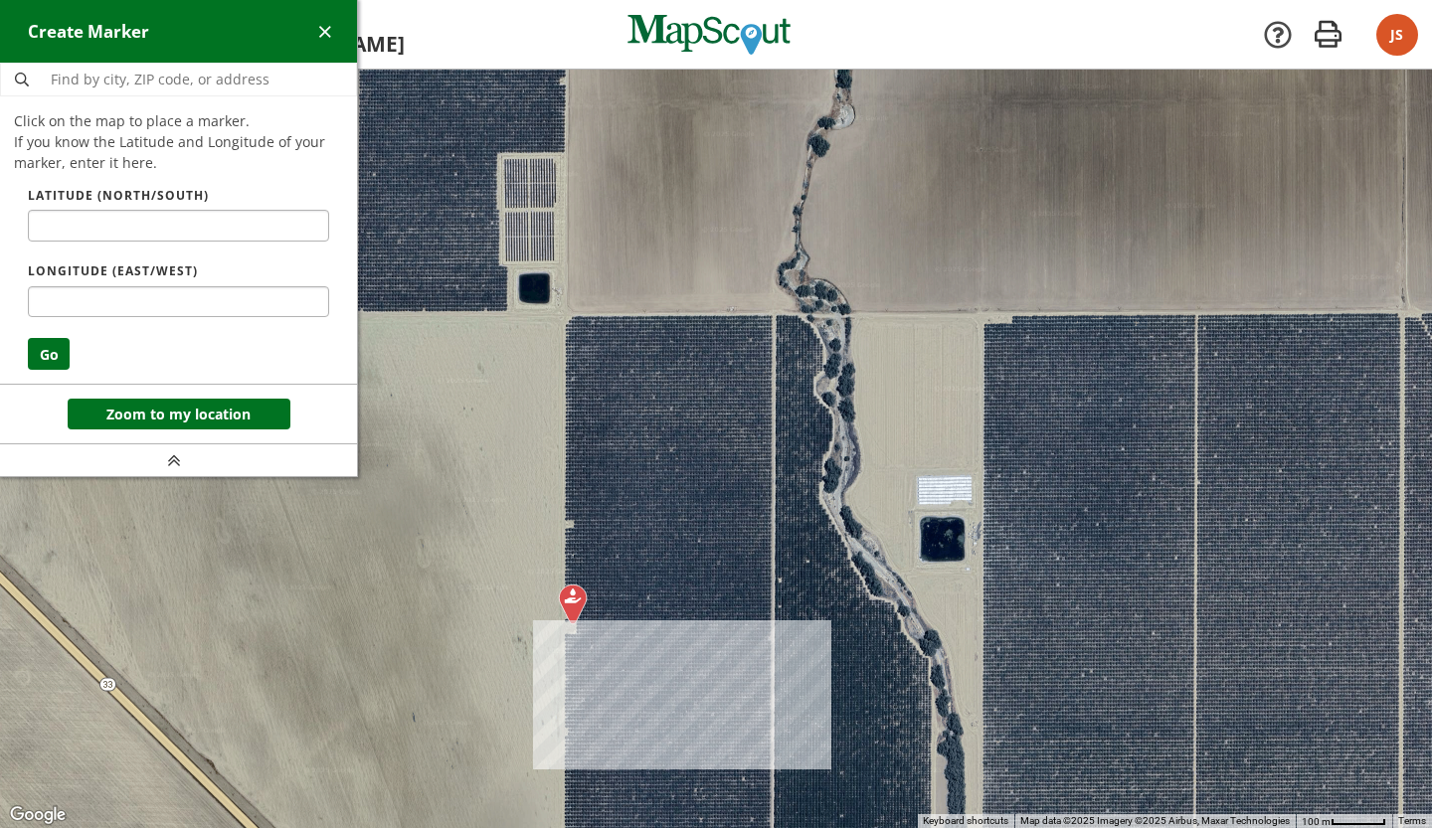
click at [571, 526] on div at bounding box center [716, 450] width 1432 height 759
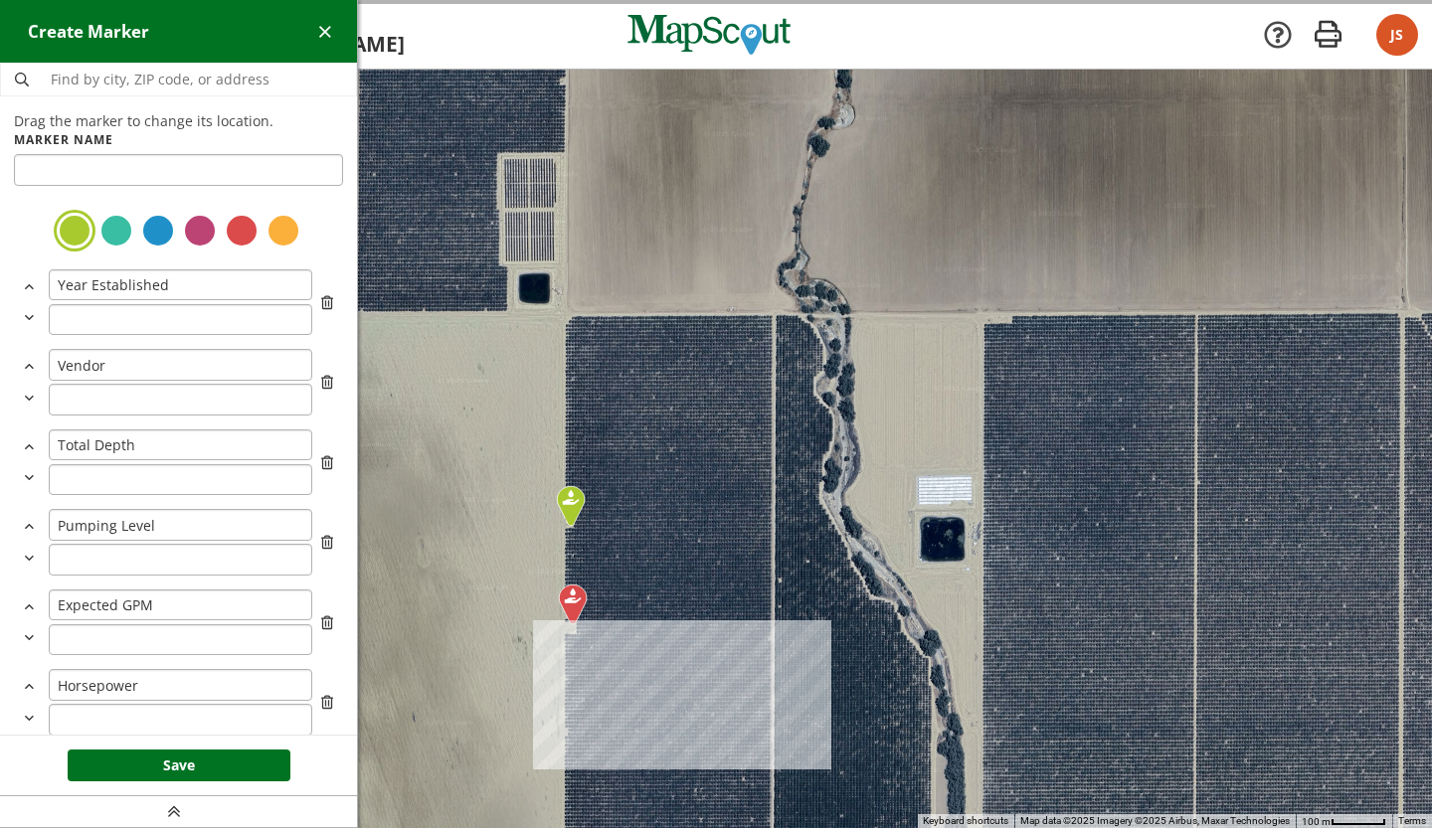
click at [244, 232] on div at bounding box center [178, 231] width 329 height 49
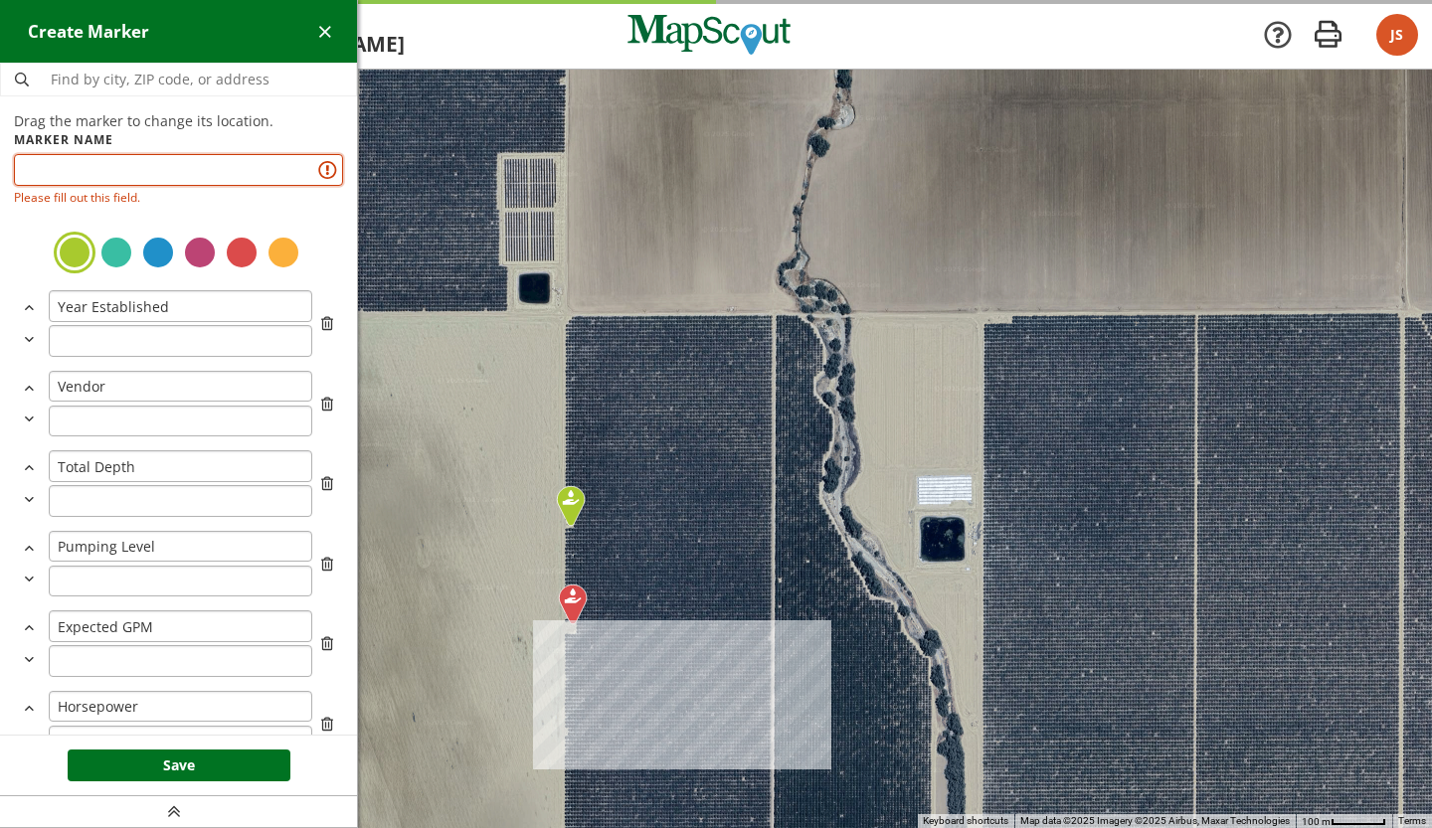
click at [184, 184] on input "text" at bounding box center [178, 170] width 329 height 32
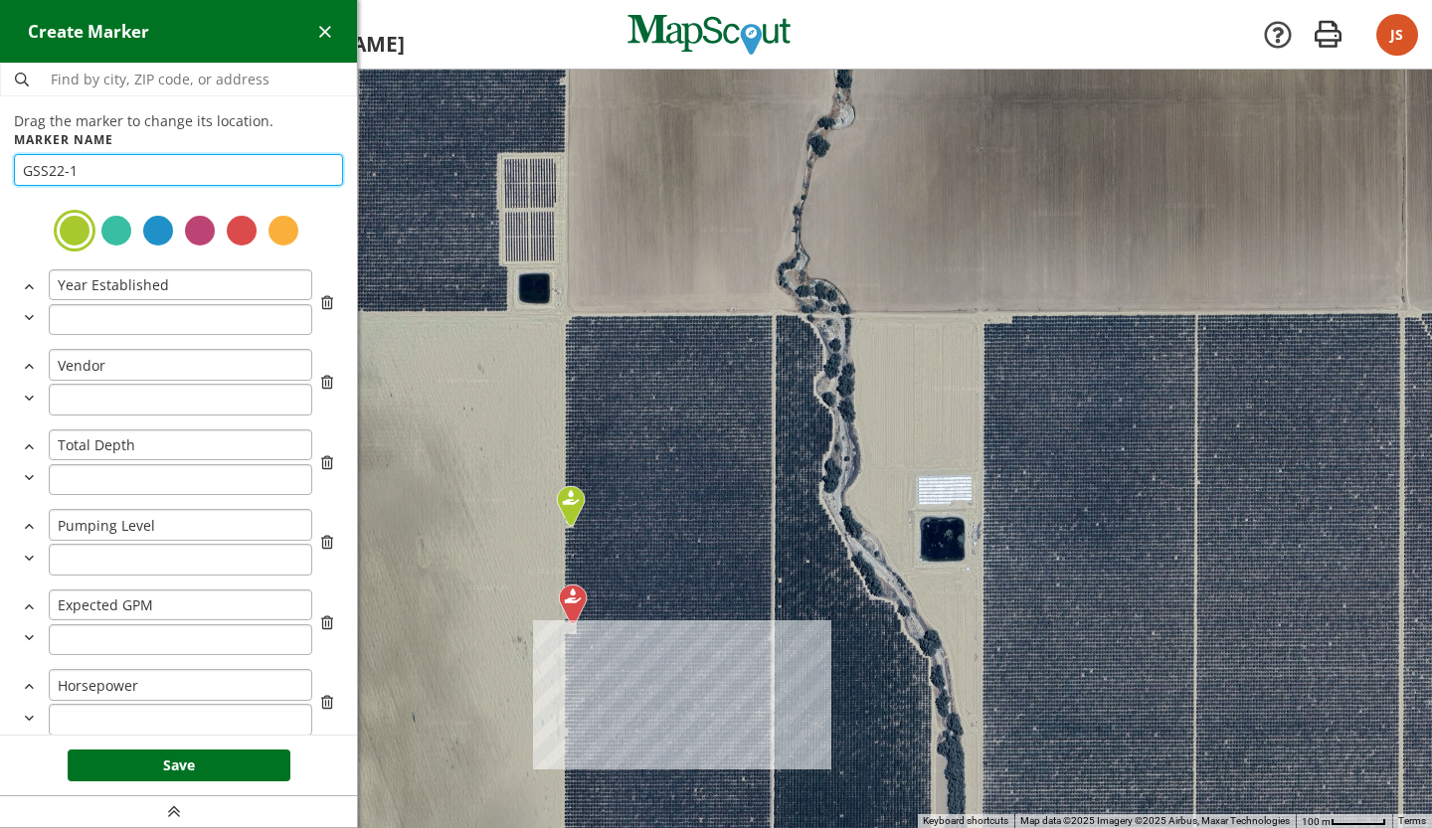
type input "GSS22-1"
click at [215, 767] on button "Save" at bounding box center [179, 766] width 223 height 32
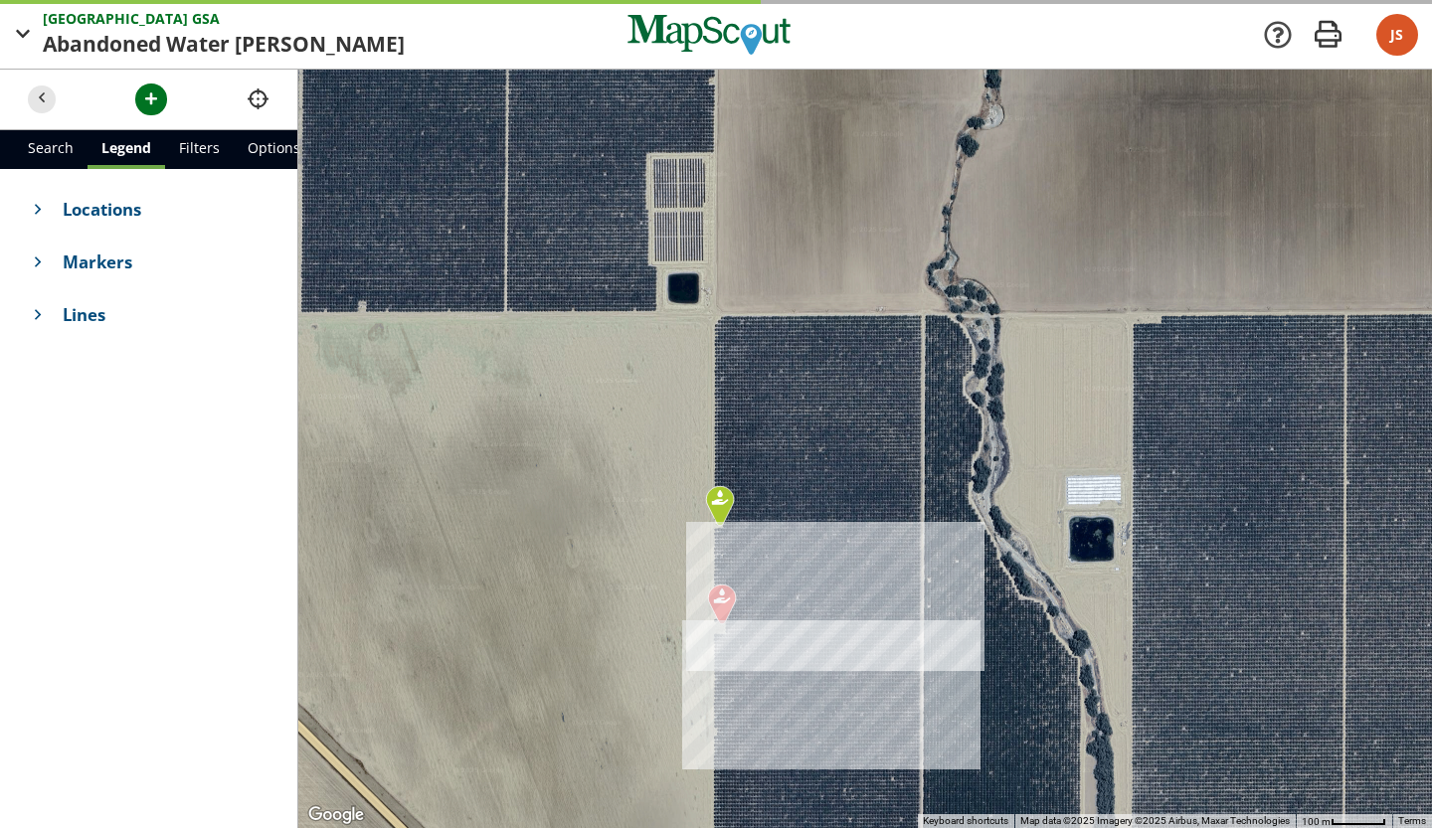
click at [156, 268] on span "Markers" at bounding box center [166, 262] width 207 height 25
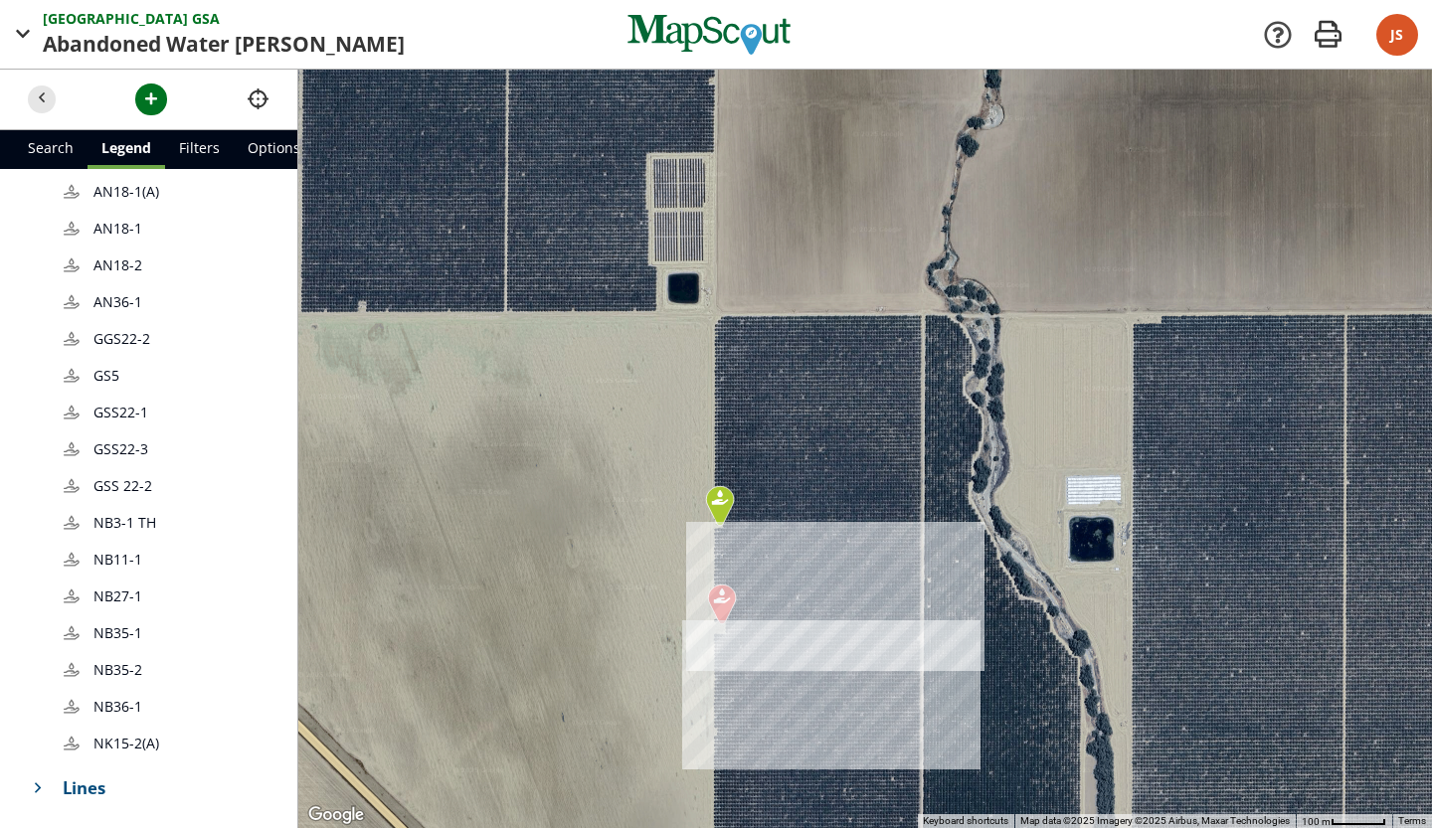
scroll to position [393, 0]
click at [185, 406] on span "GSS22-1" at bounding box center [180, 412] width 175 height 21
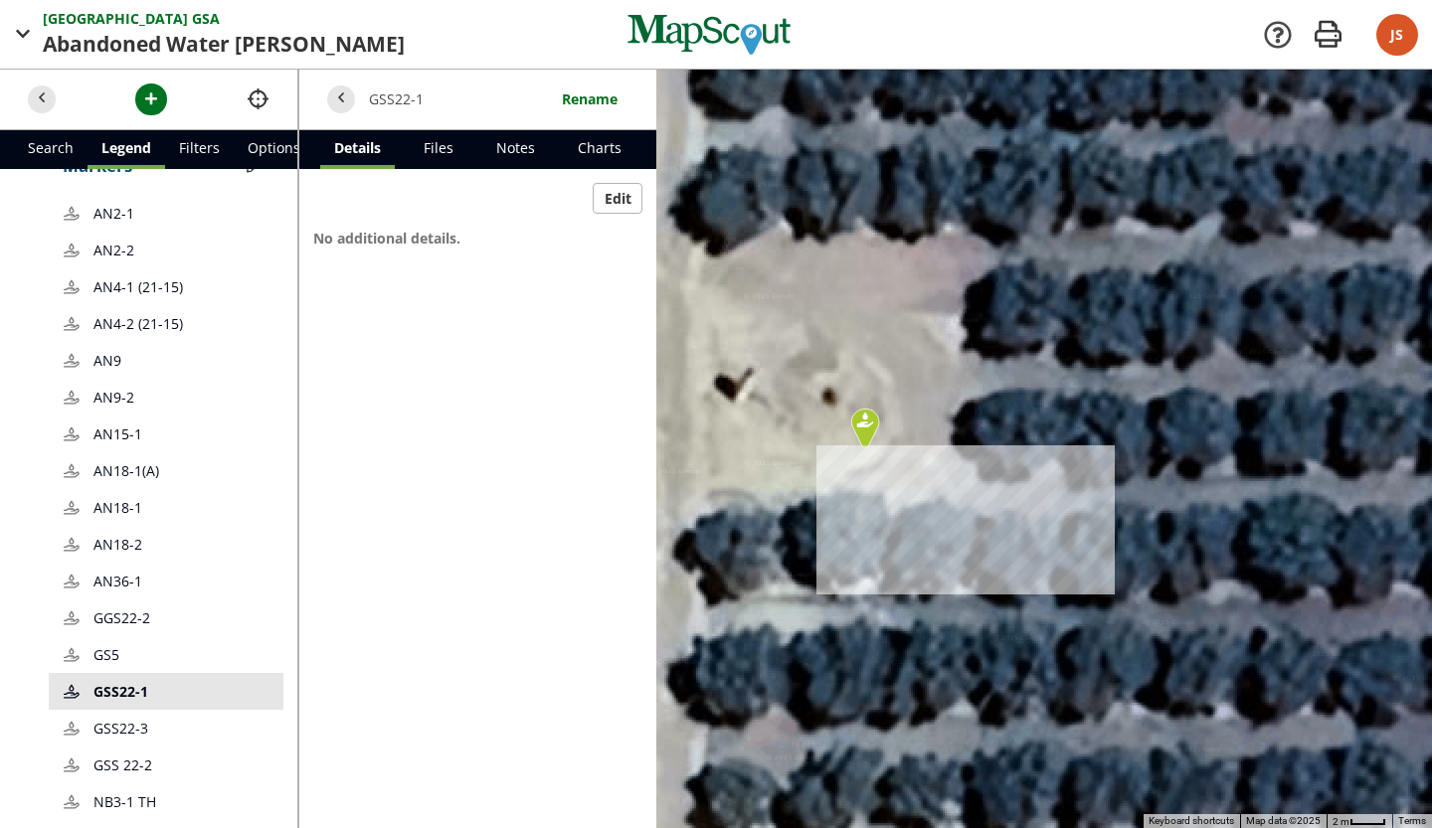
scroll to position [0, 0]
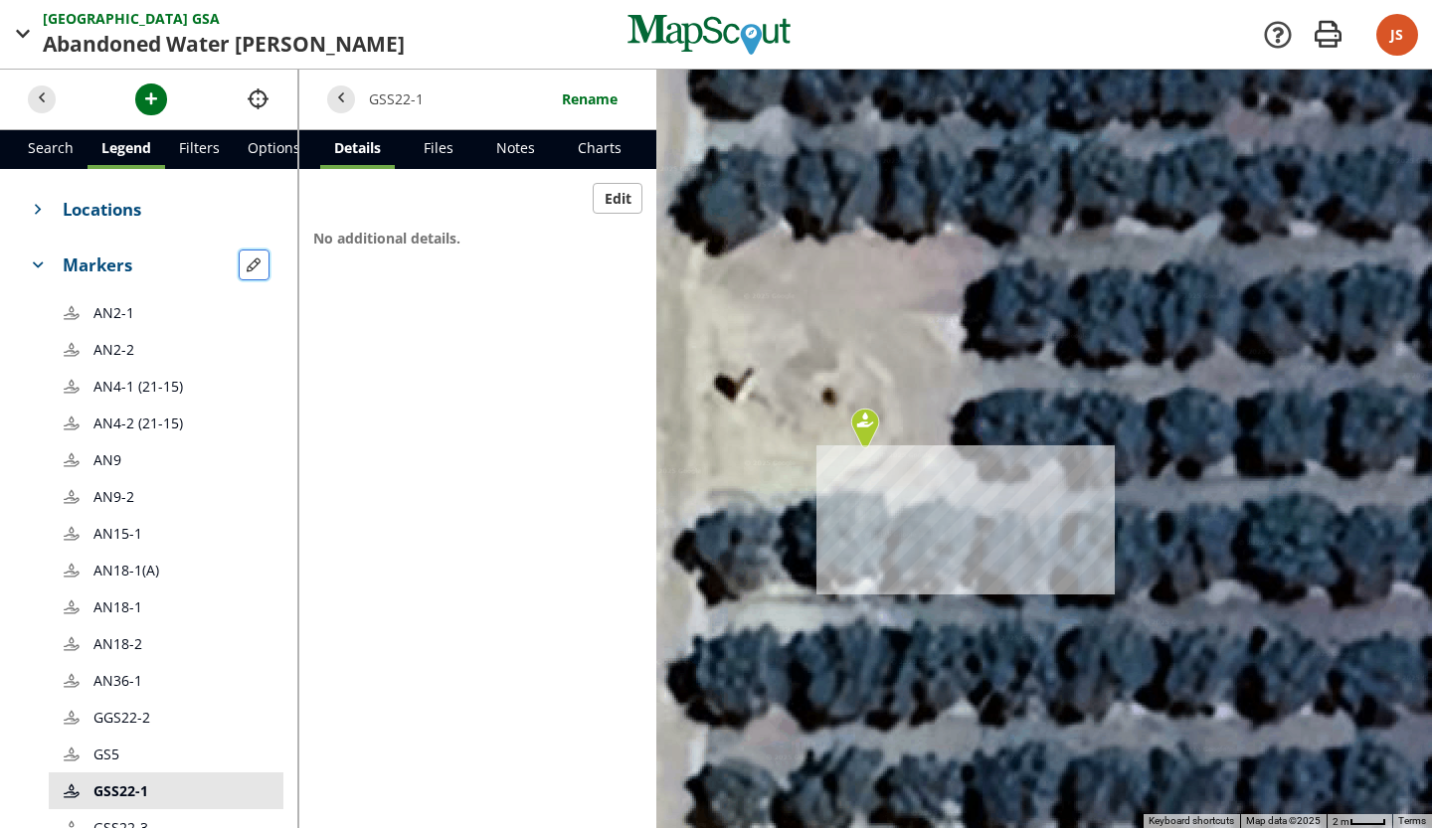
click at [244, 275] on span "button" at bounding box center [254, 265] width 21 height 21
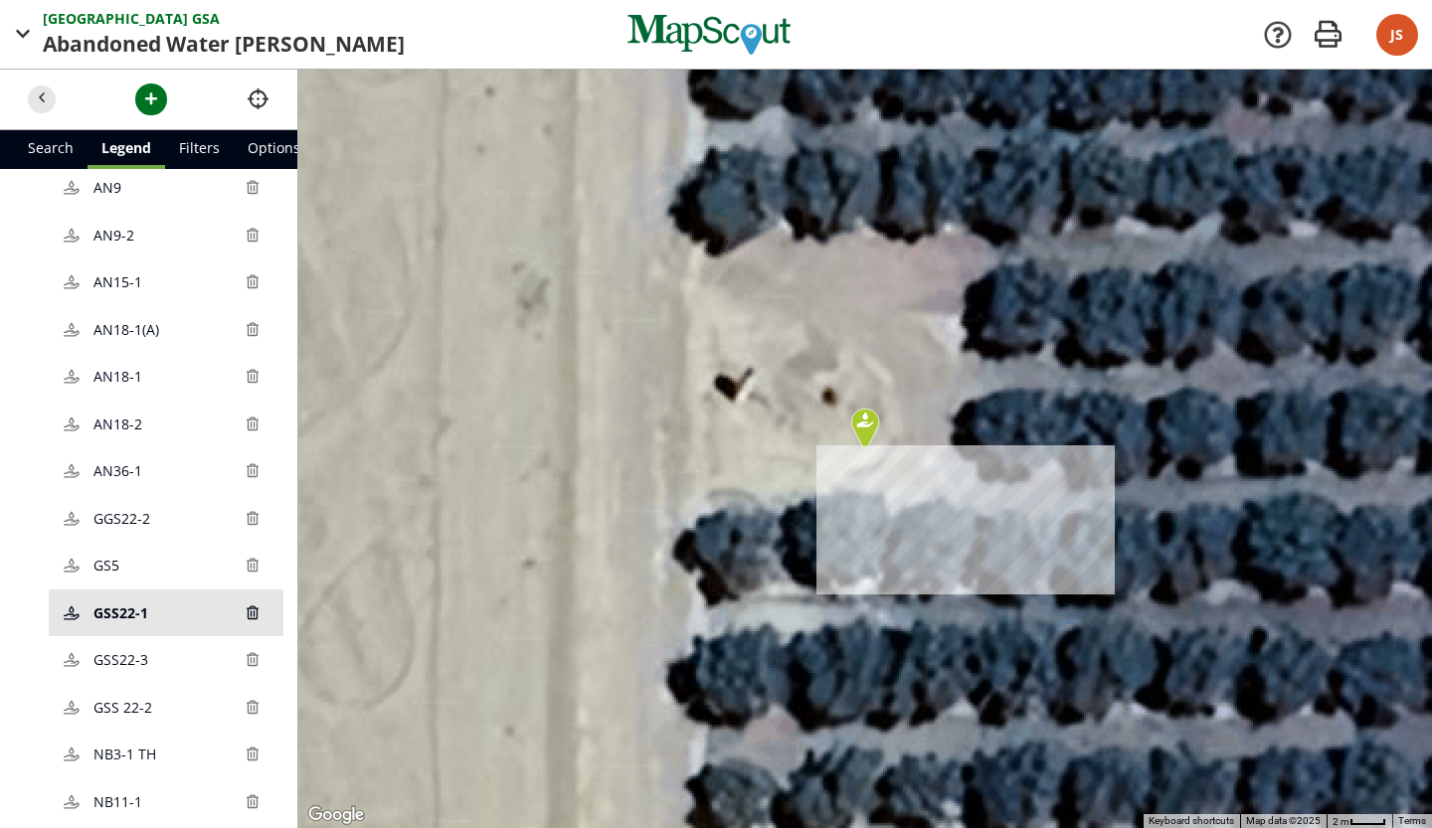
scroll to position [379, 0]
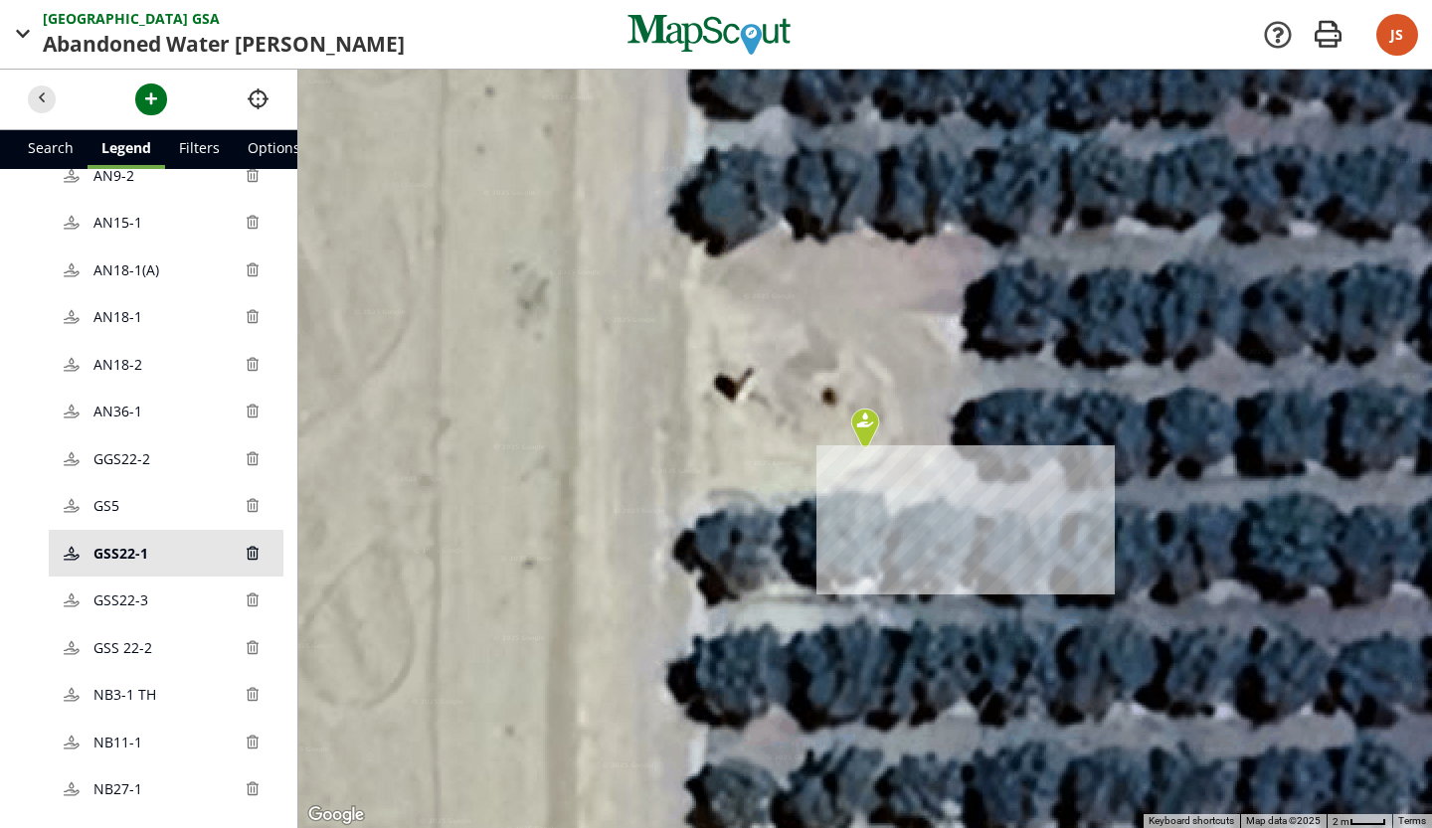
click at [166, 556] on span "GSS22-1" at bounding box center [165, 553] width 144 height 21
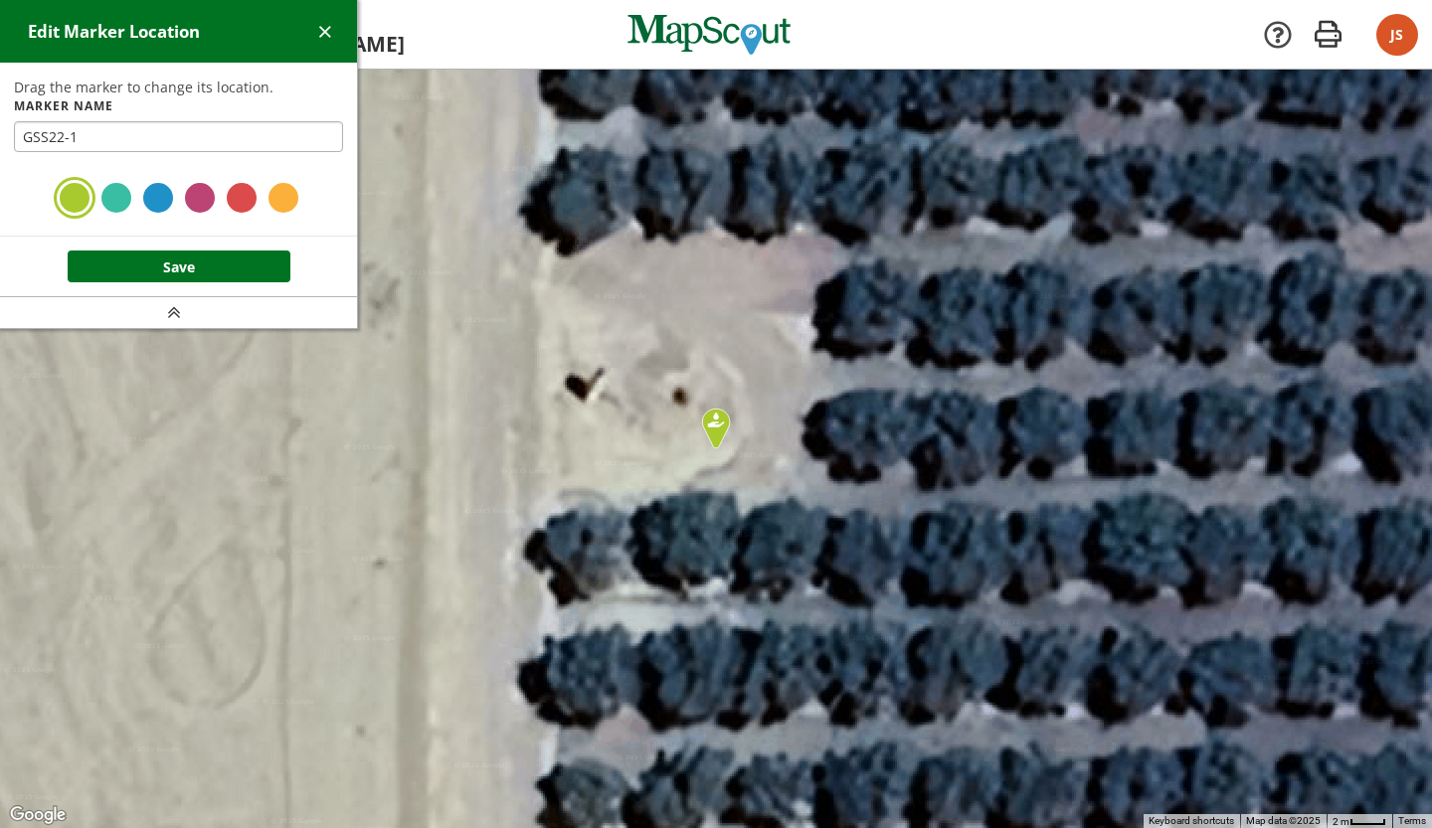
click at [233, 197] on div at bounding box center [242, 198] width 36 height 36
click at [232, 281] on button "Save" at bounding box center [179, 267] width 223 height 32
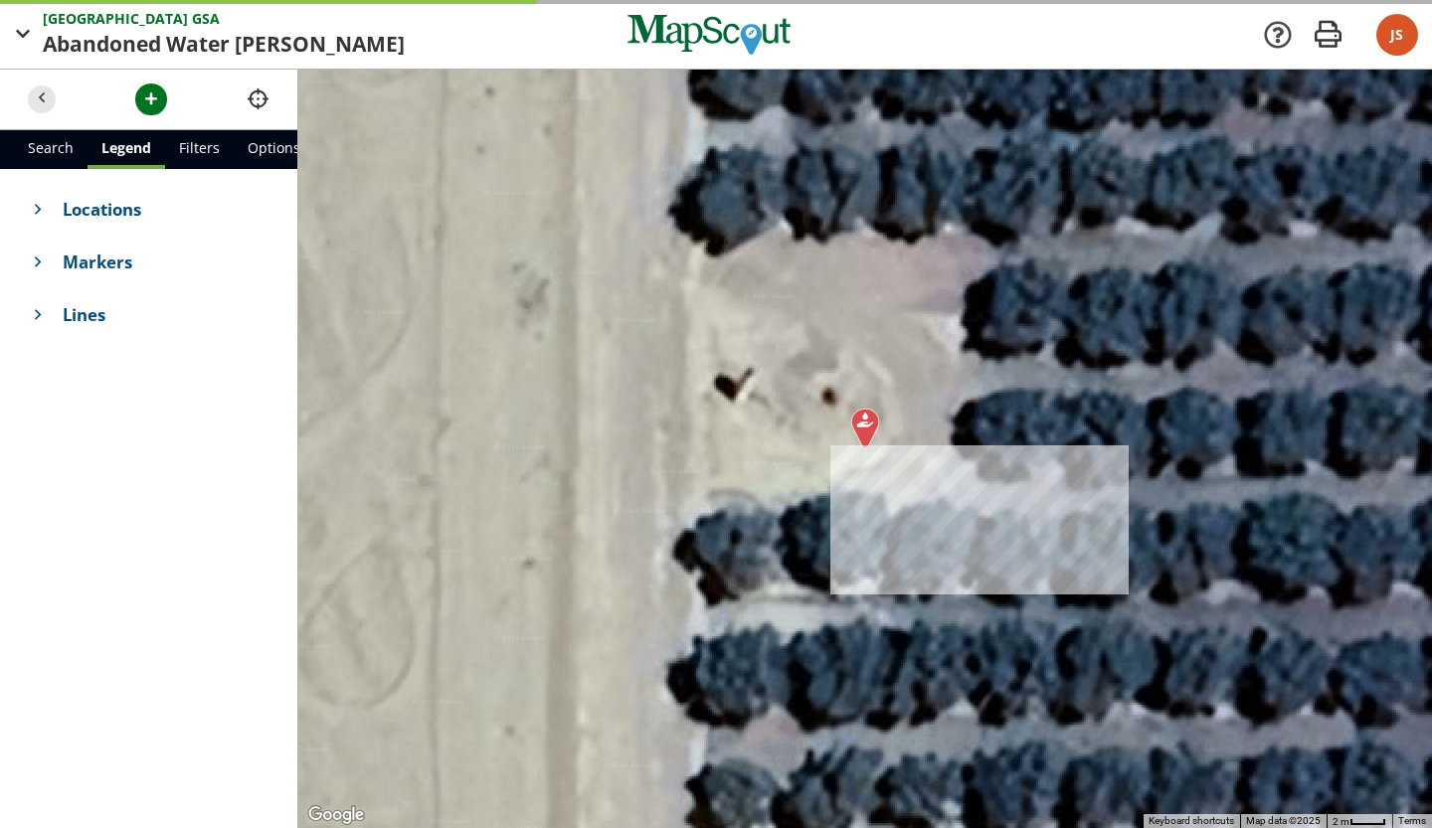
click at [193, 272] on span "Markers" at bounding box center [166, 262] width 207 height 25
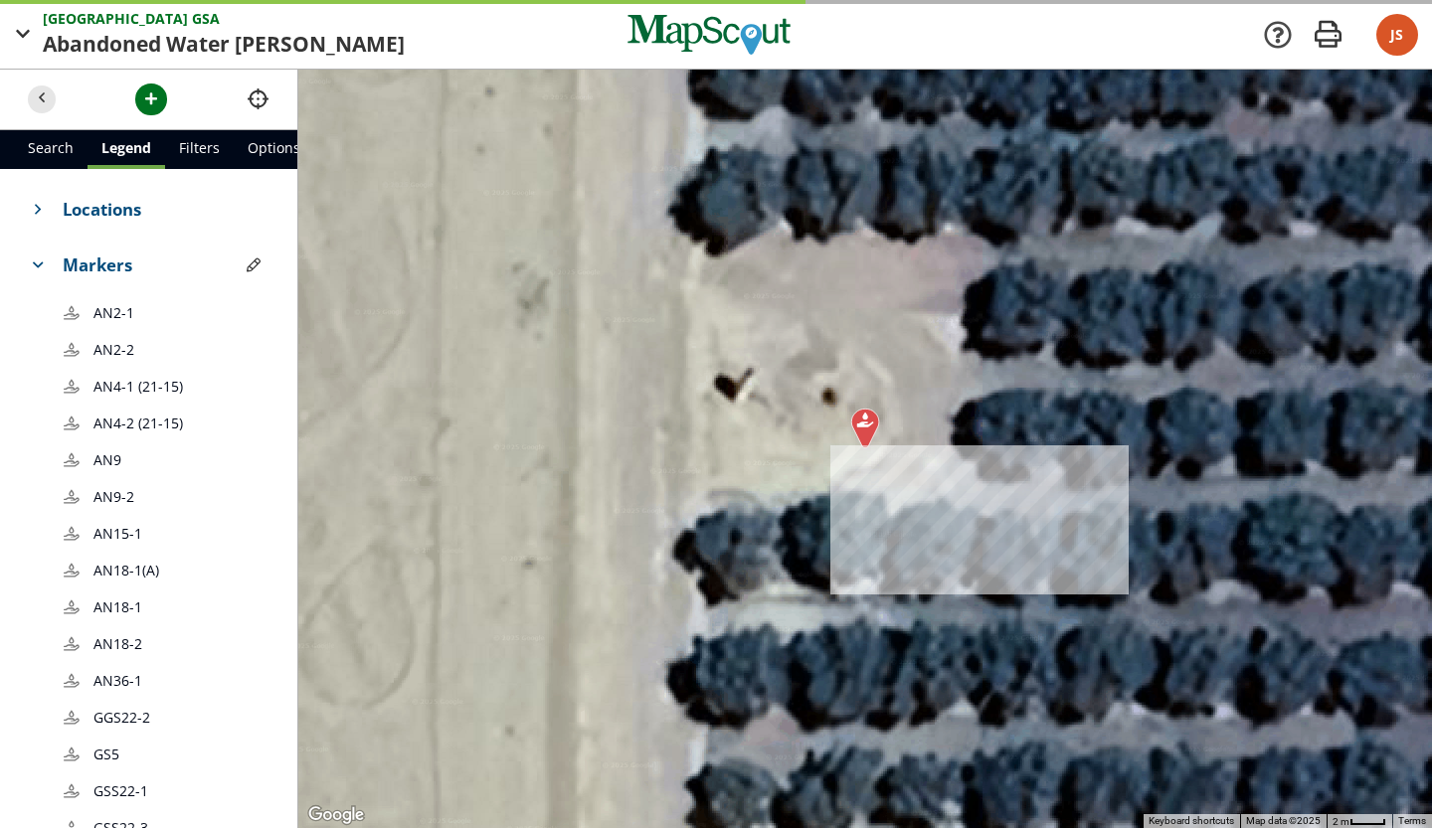
scroll to position [394, 0]
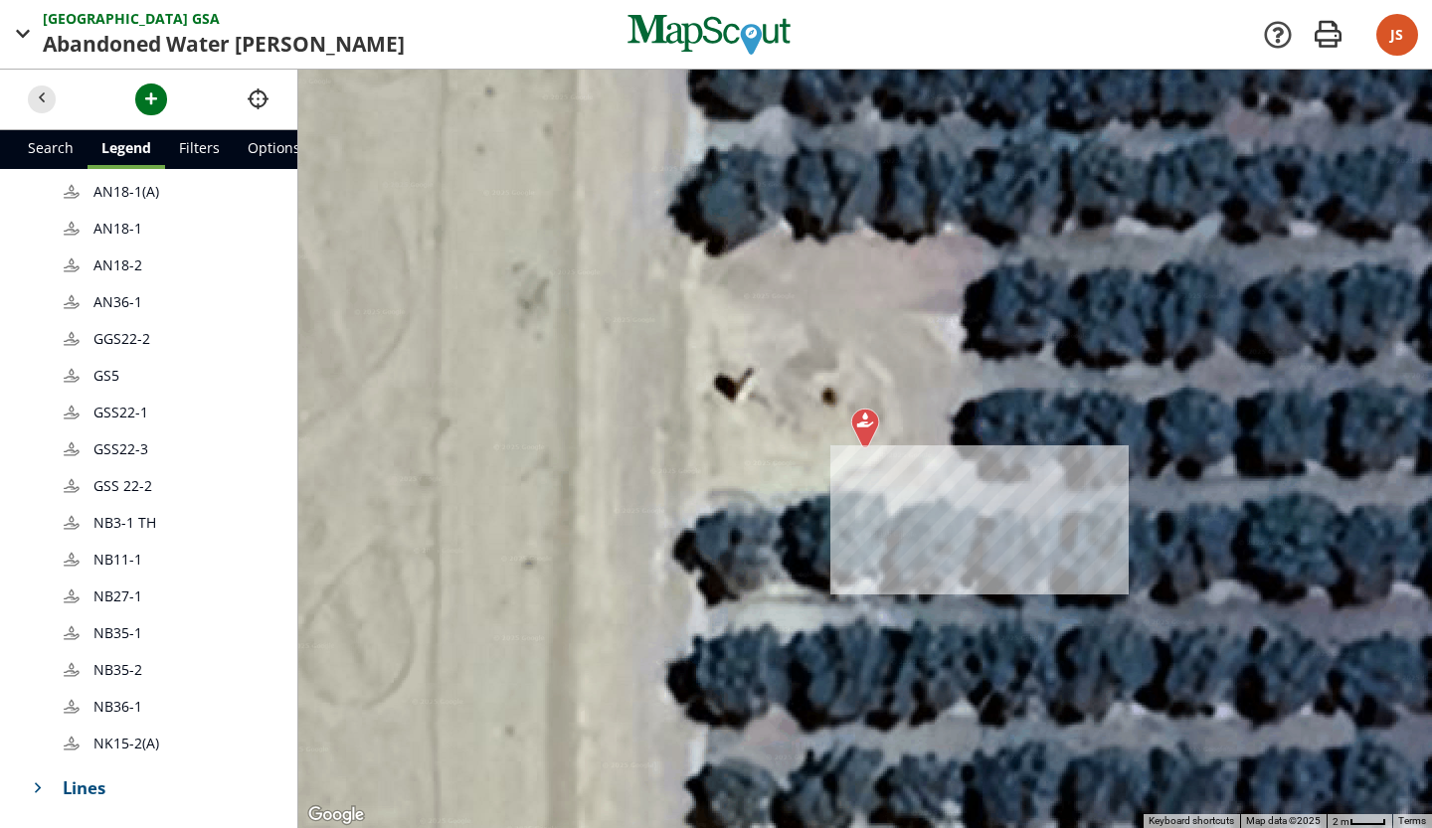
click at [182, 475] on span "GSS 22-2 22-2" at bounding box center [180, 485] width 175 height 21
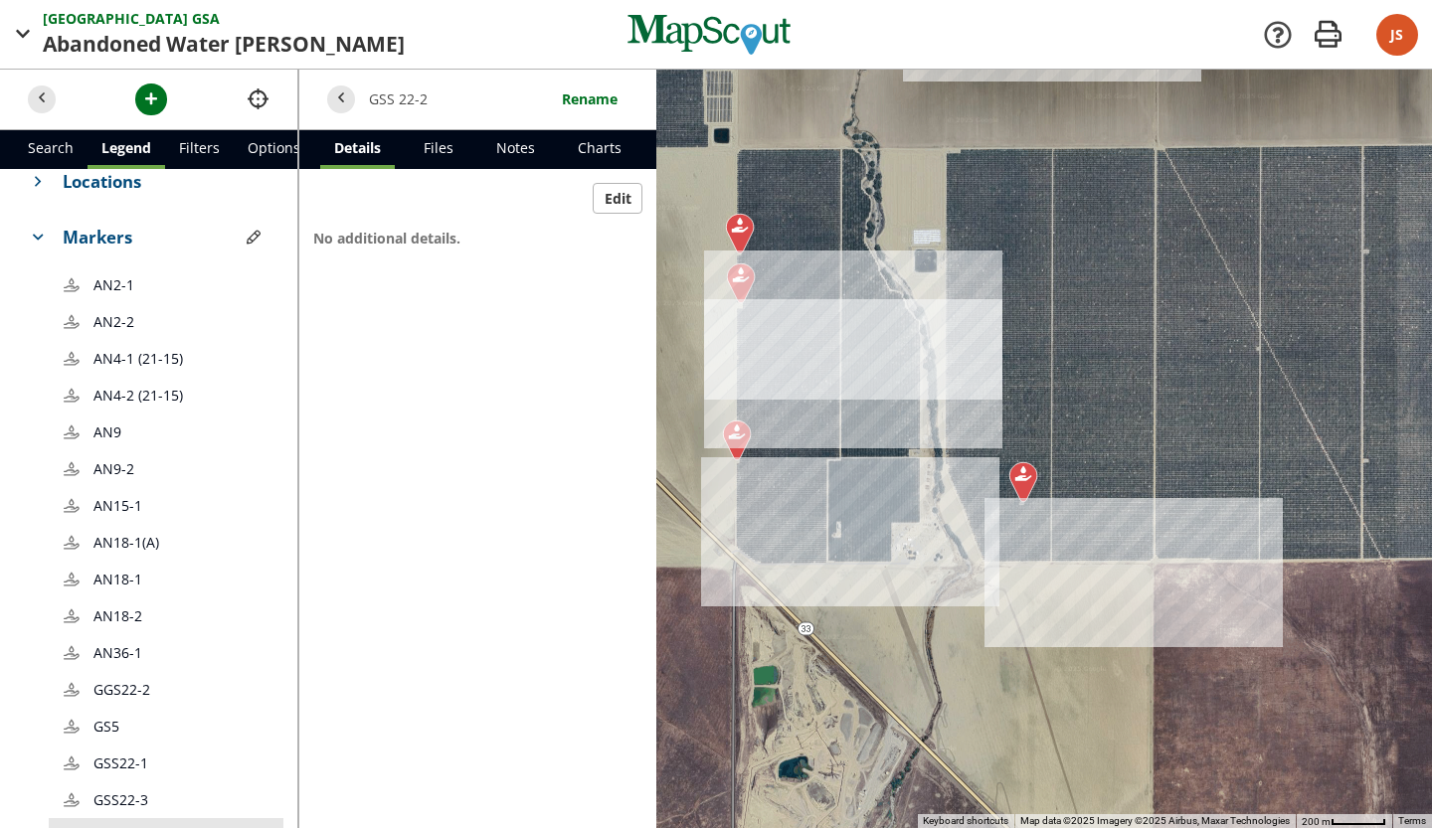
scroll to position [20, 0]
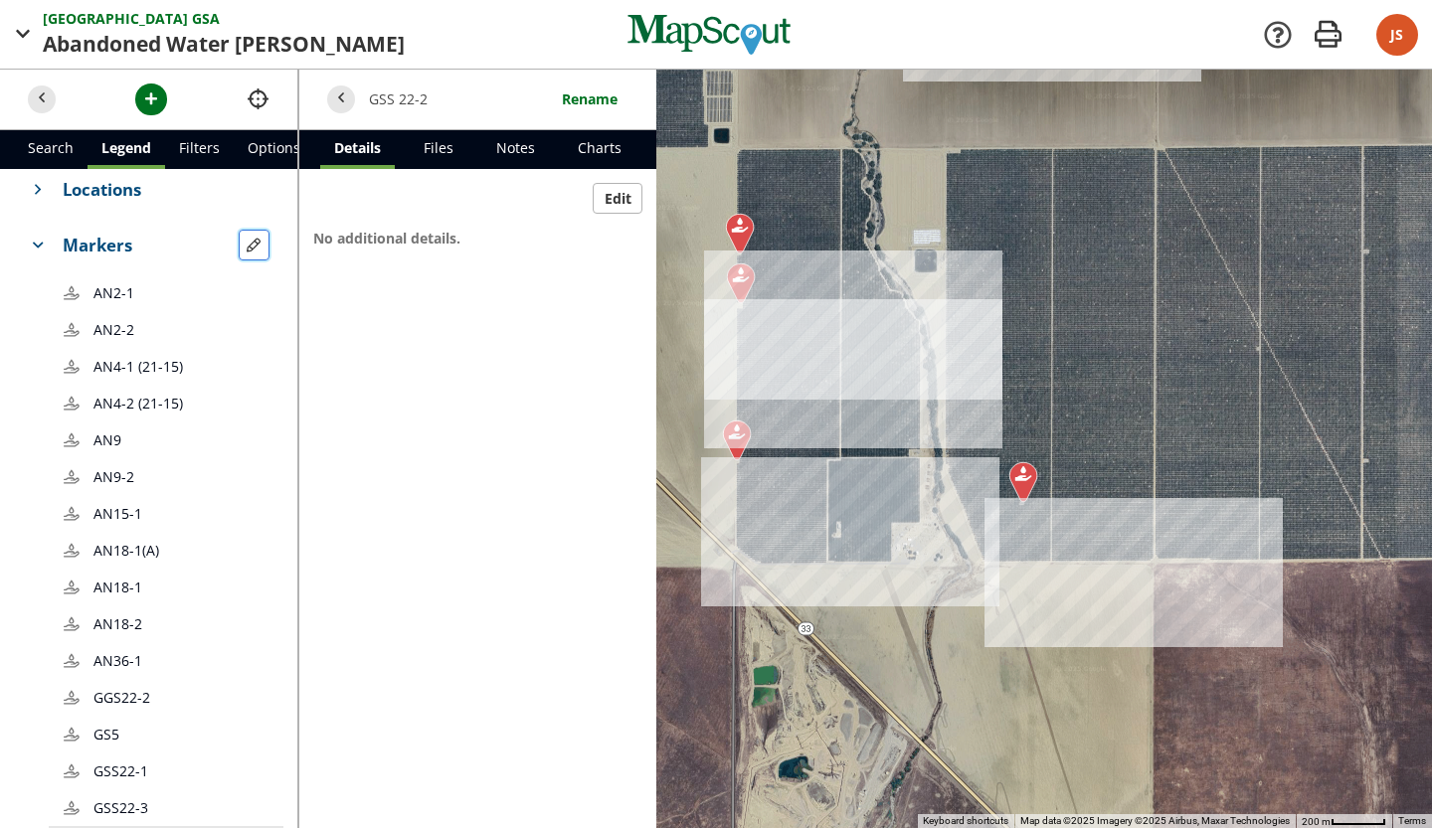
click at [254, 242] on button "button" at bounding box center [255, 246] width 32 height 32
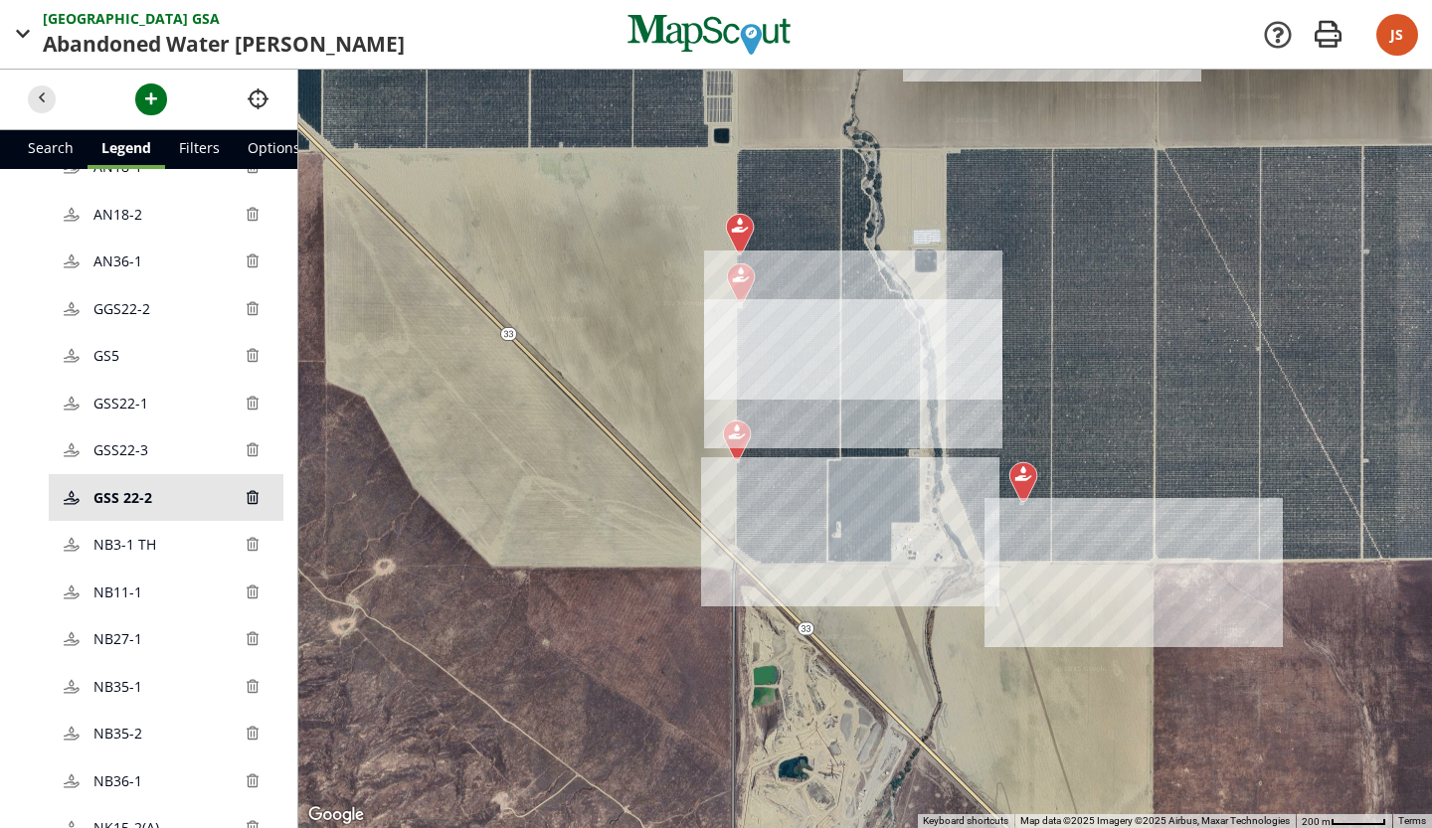
scroll to position [545, 0]
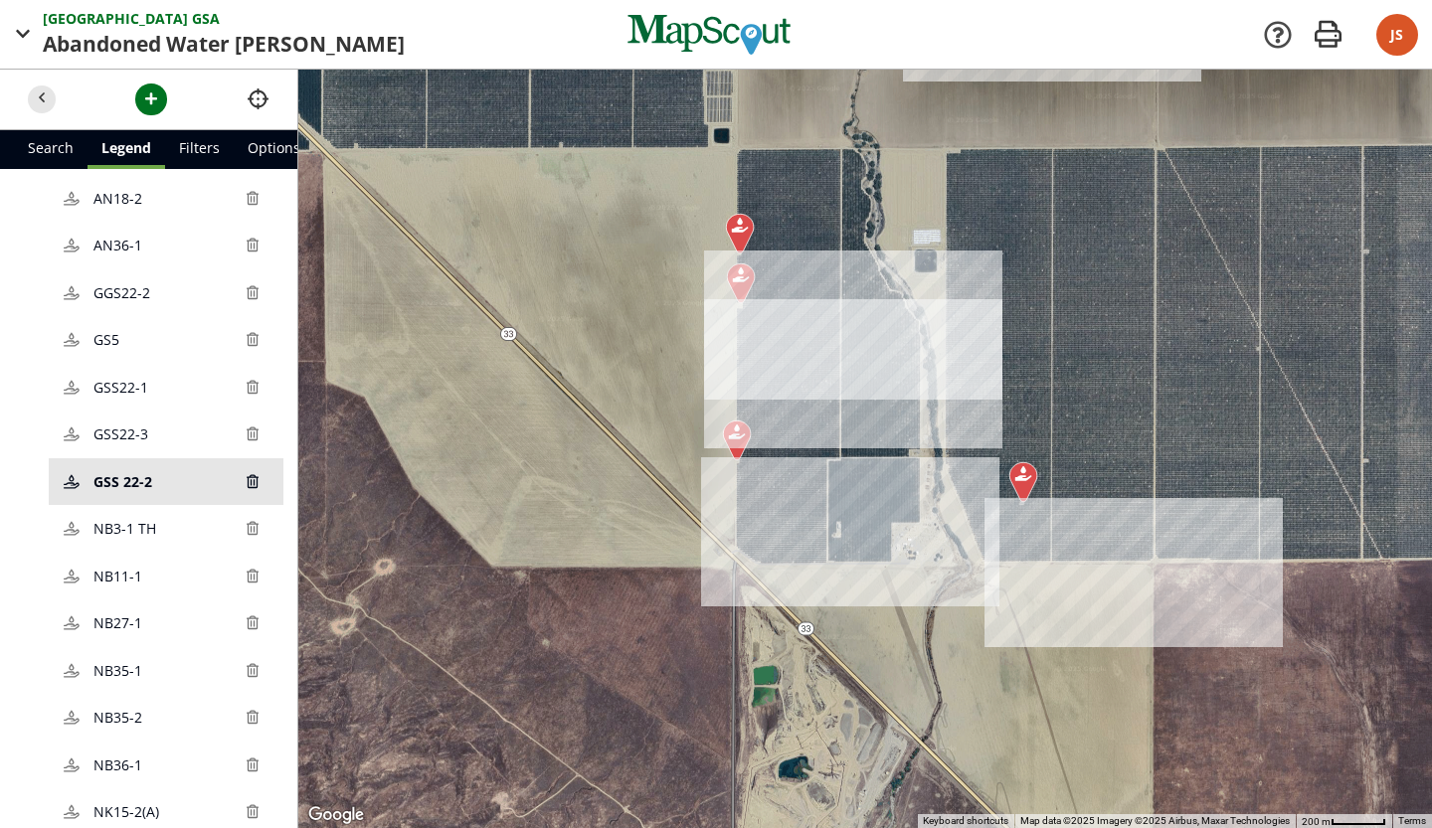
click at [150, 477] on span "22-2" at bounding box center [137, 481] width 29 height 21
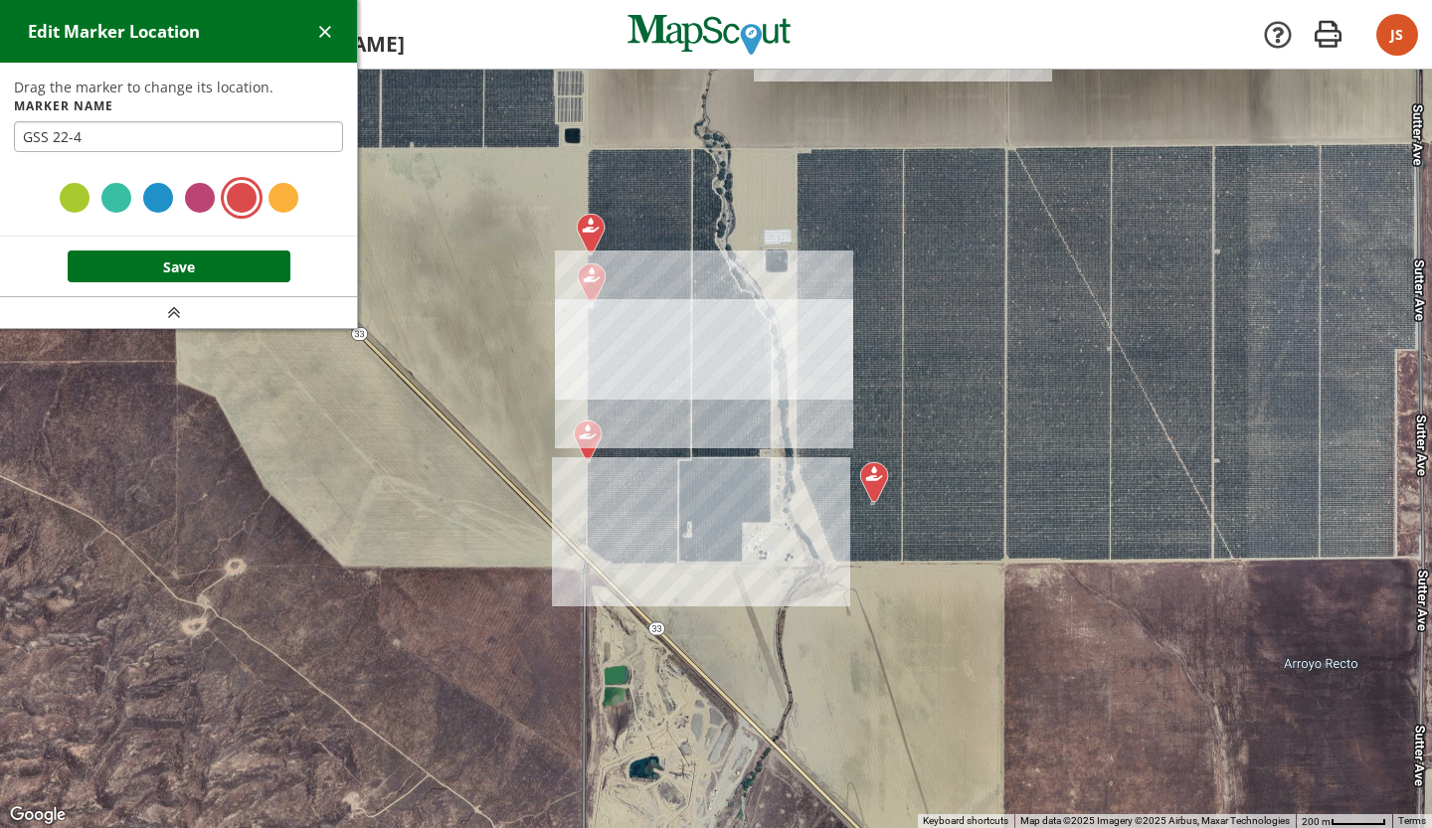
type input "GSS 22-4"
click at [68, 251] on button "Save" at bounding box center [179, 267] width 223 height 32
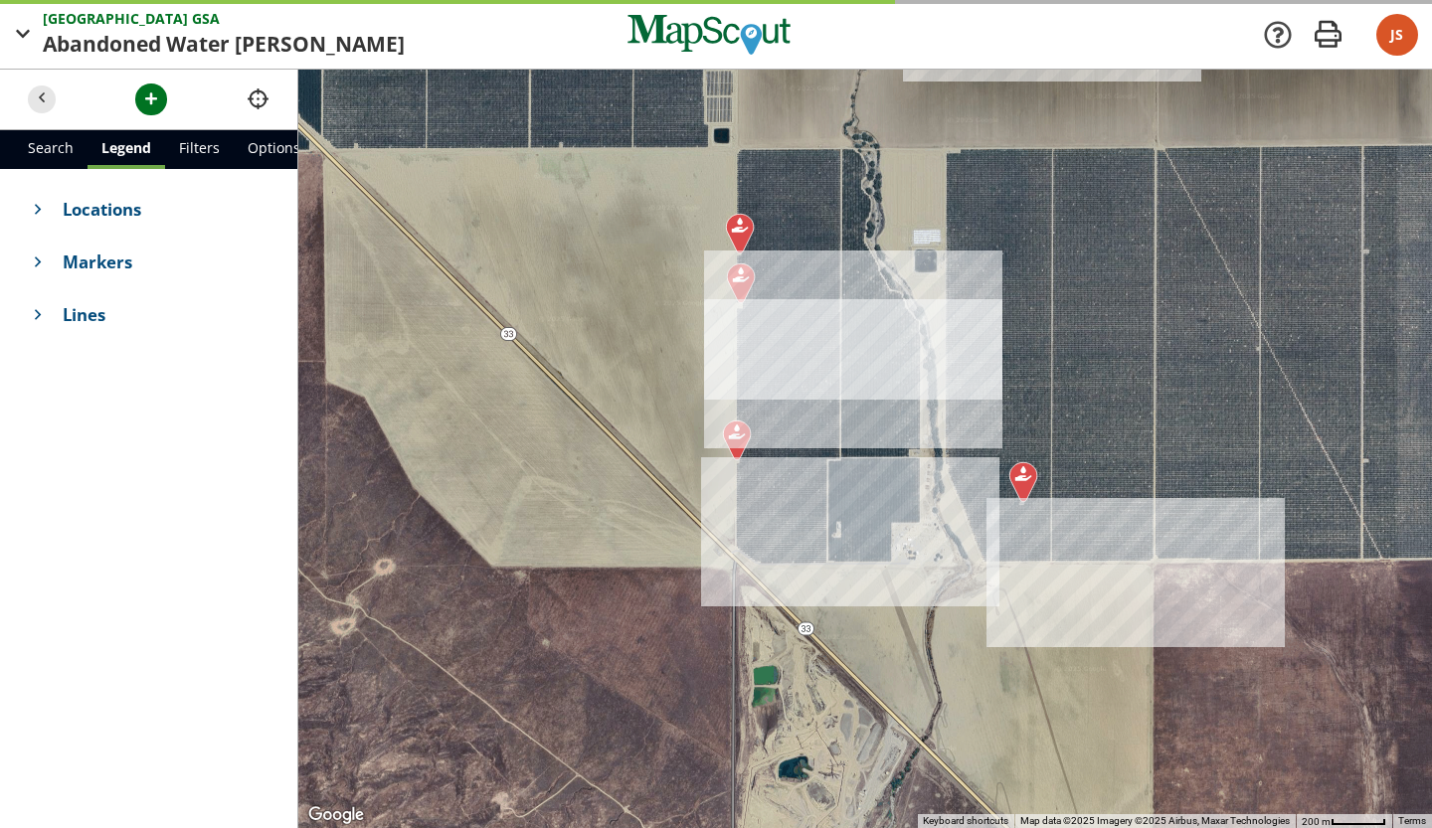
click at [145, 252] on span "Markers" at bounding box center [166, 262] width 207 height 25
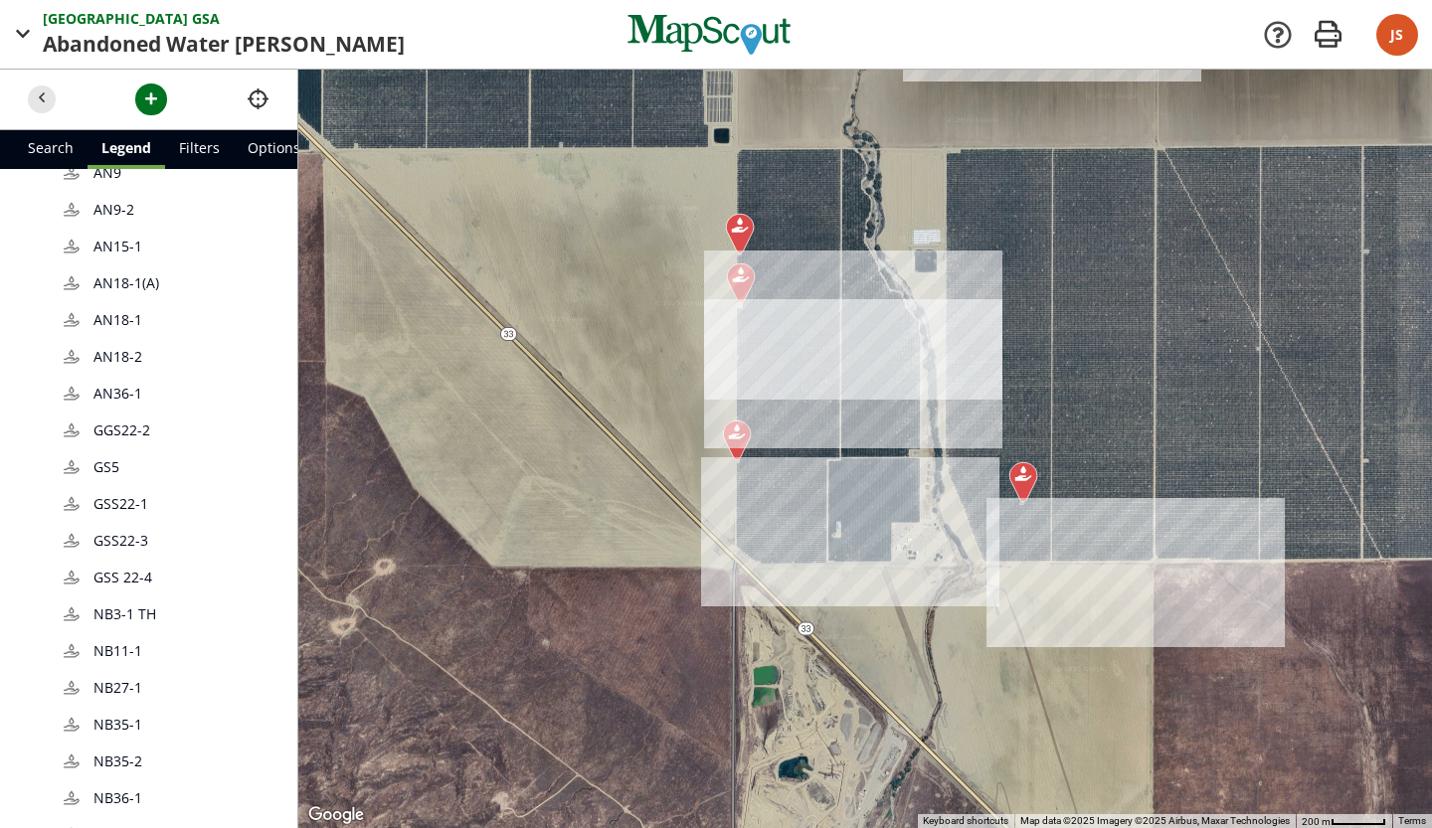
scroll to position [394, 0]
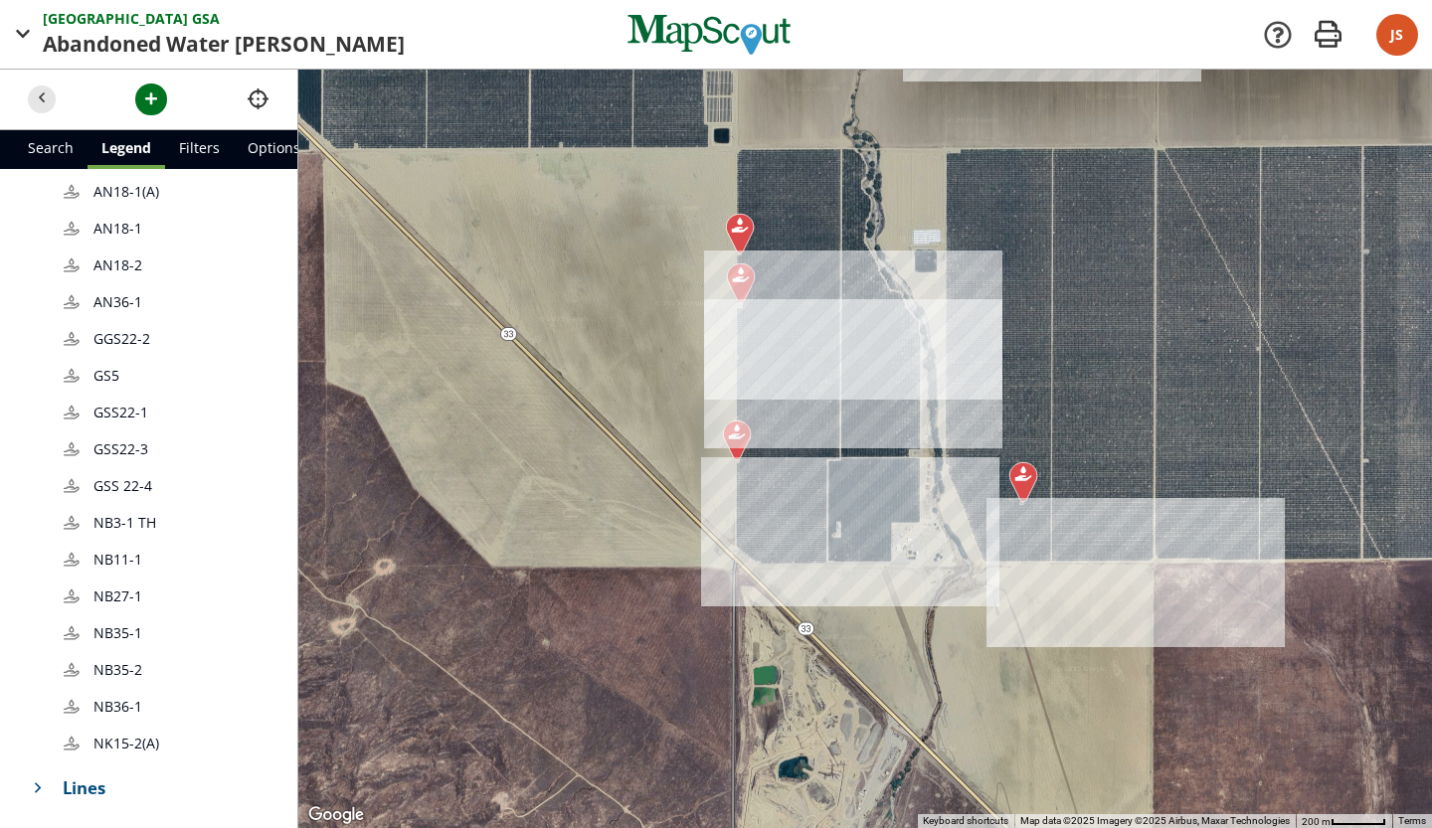
click at [195, 402] on span "GSS22-1" at bounding box center [180, 412] width 175 height 21
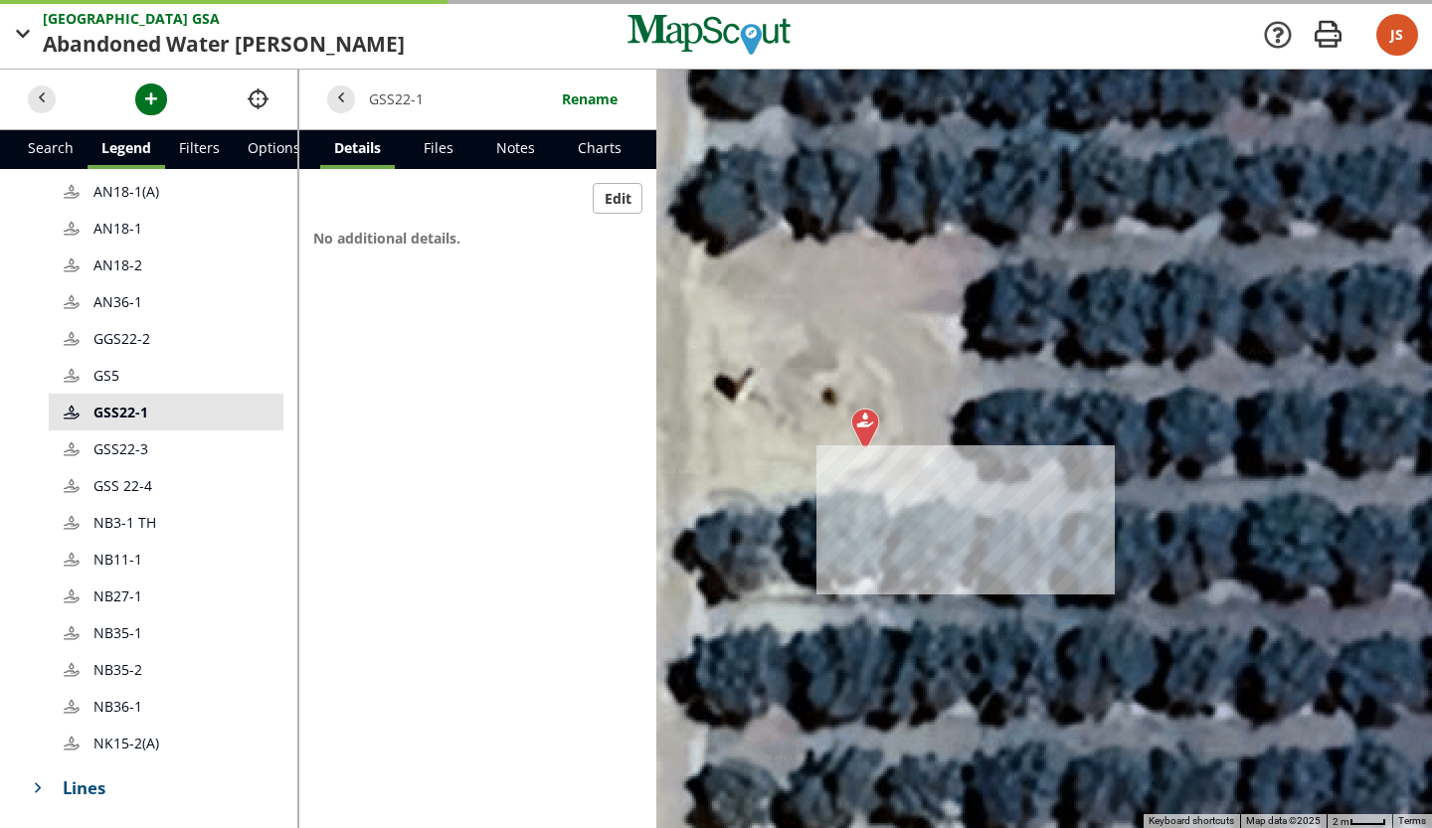
click at [172, 475] on span "GSS 22-4 22-4" at bounding box center [180, 485] width 175 height 21
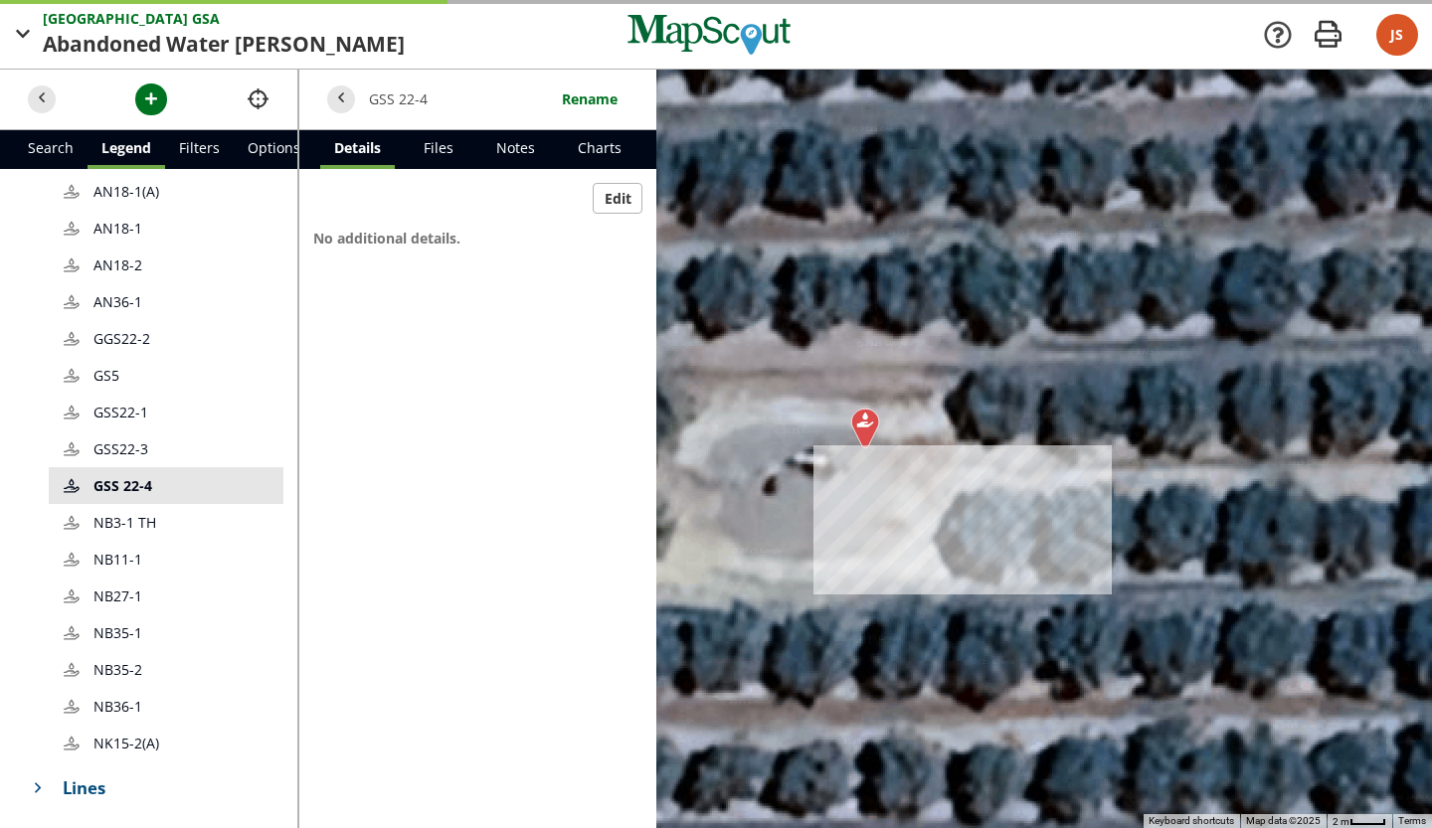
click at [162, 512] on span "NB3-1 TH TH" at bounding box center [180, 522] width 175 height 21
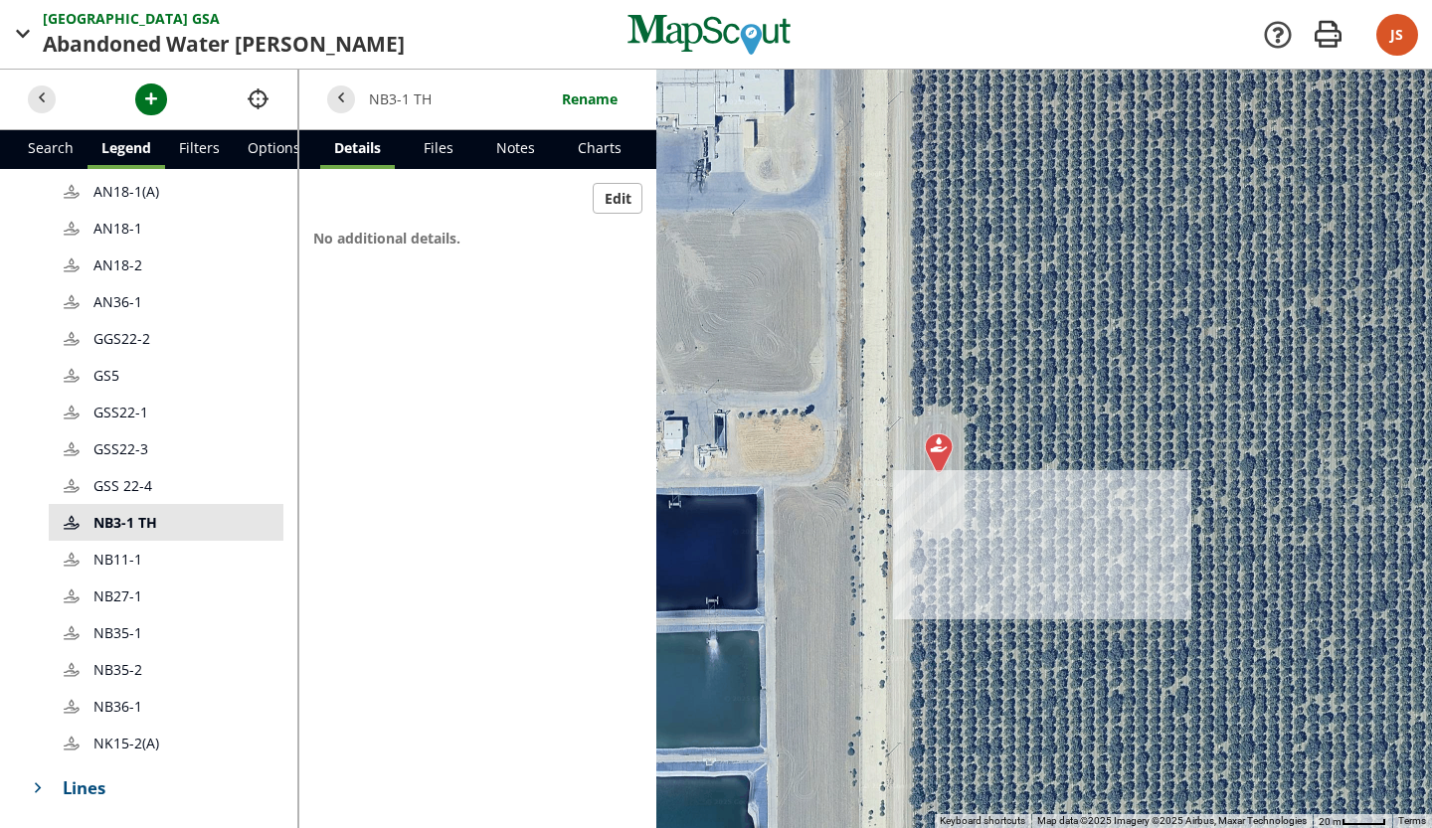
click at [125, 549] on span "NB11-1" at bounding box center [119, 559] width 53 height 21
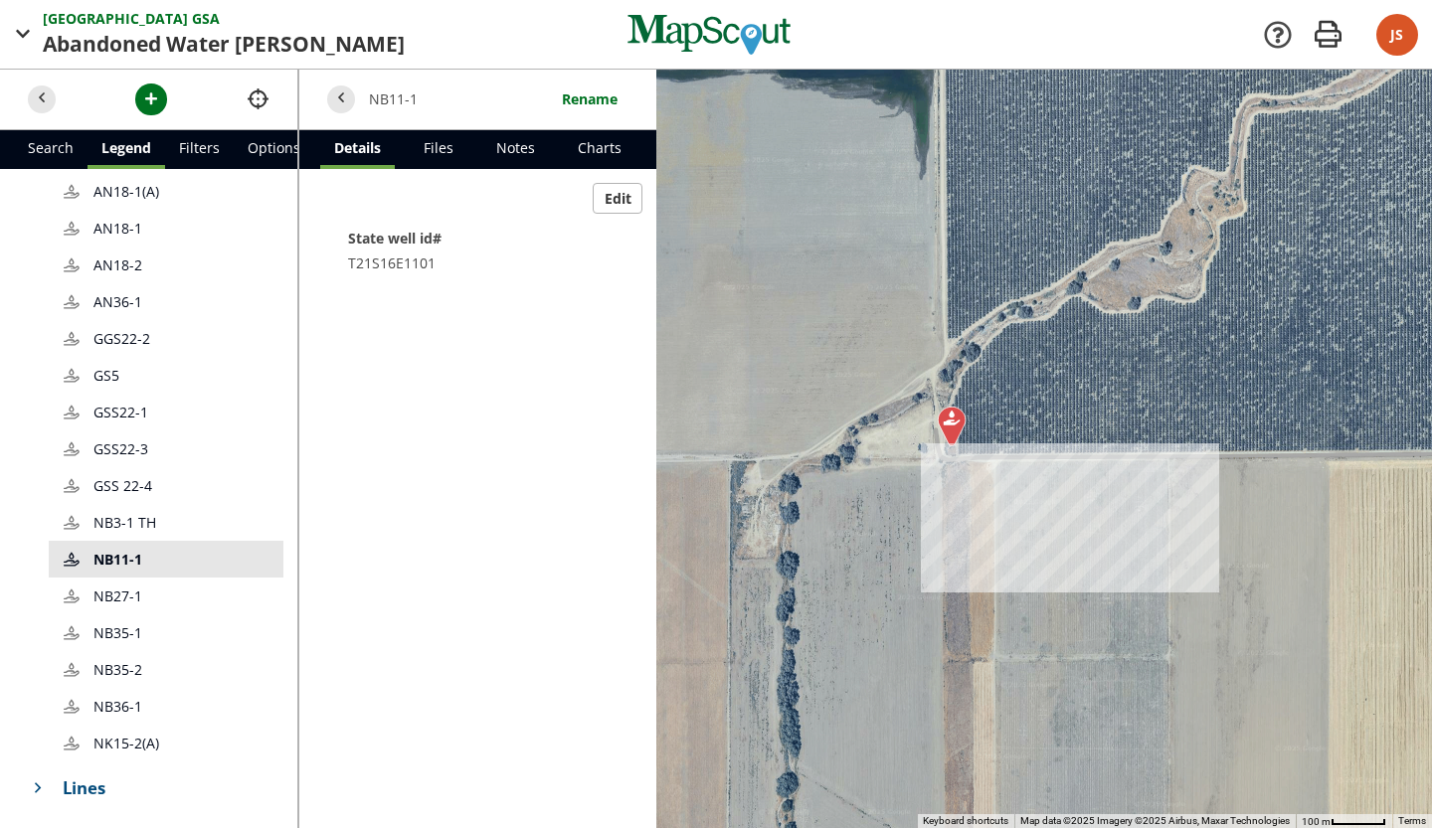
click at [98, 586] on span "NB27-1" at bounding box center [119, 596] width 53 height 21
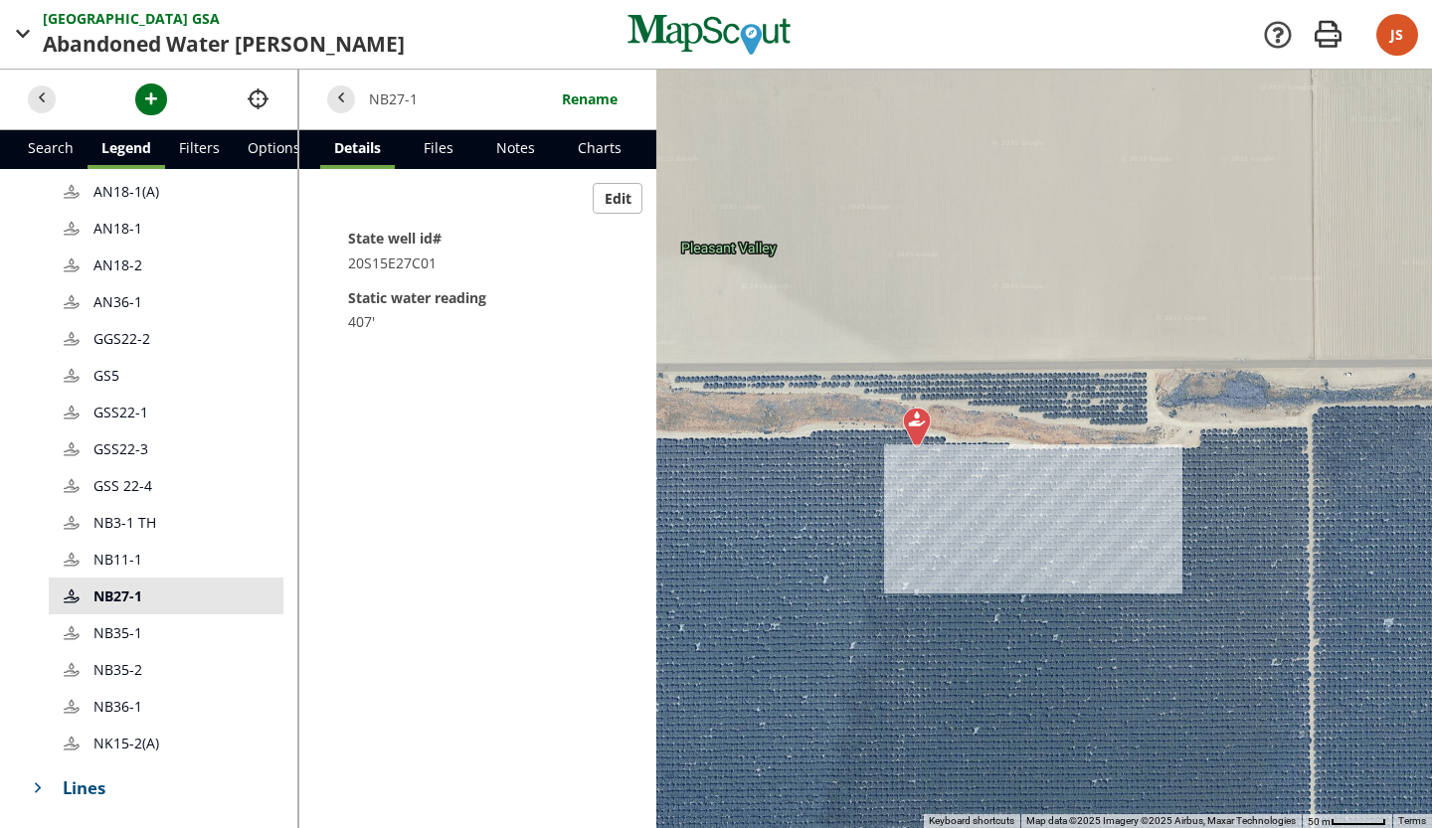
click at [101, 623] on span "NB35-1" at bounding box center [119, 633] width 53 height 21
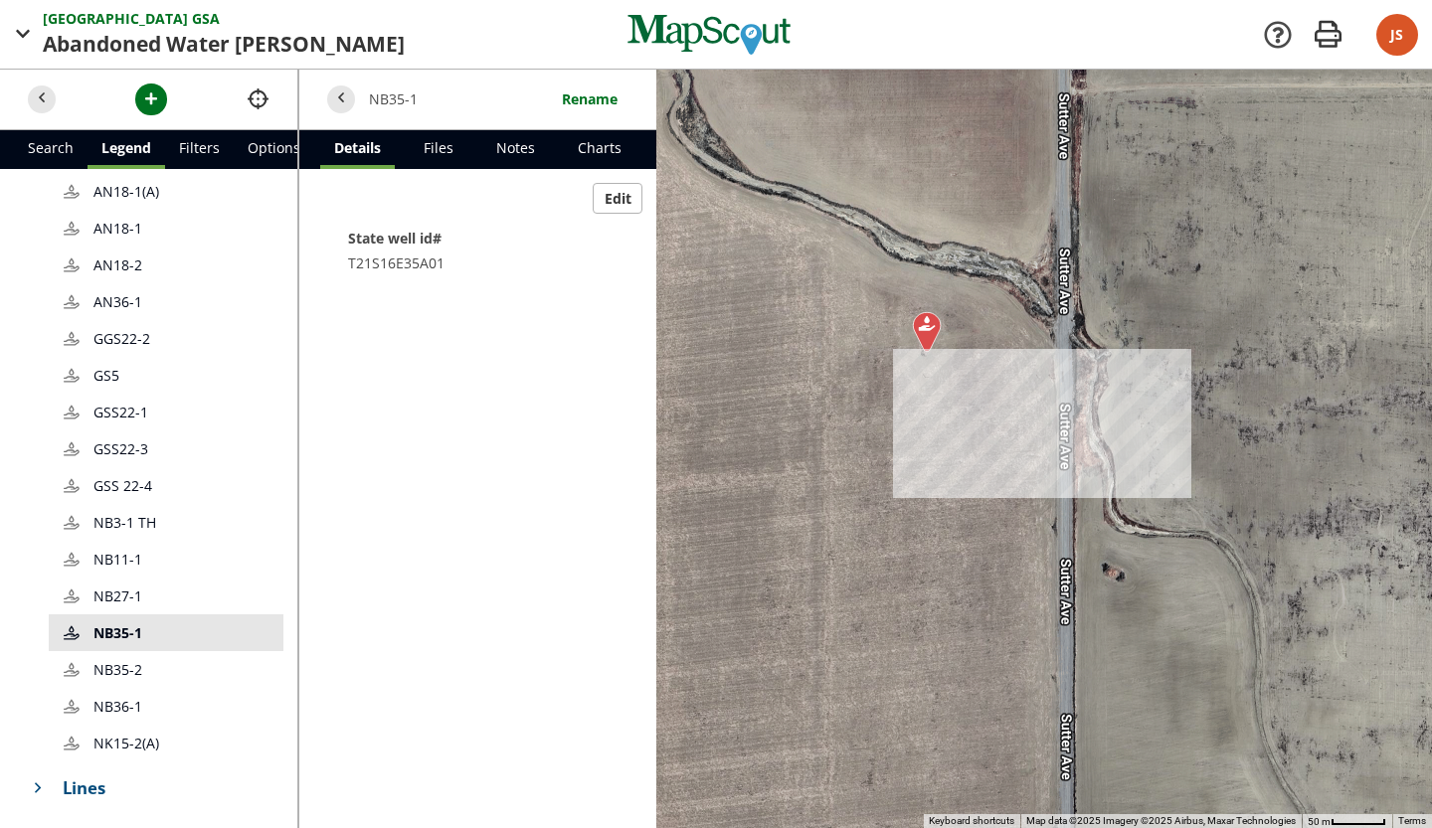
click at [107, 659] on span "NB35-2" at bounding box center [119, 669] width 53 height 21
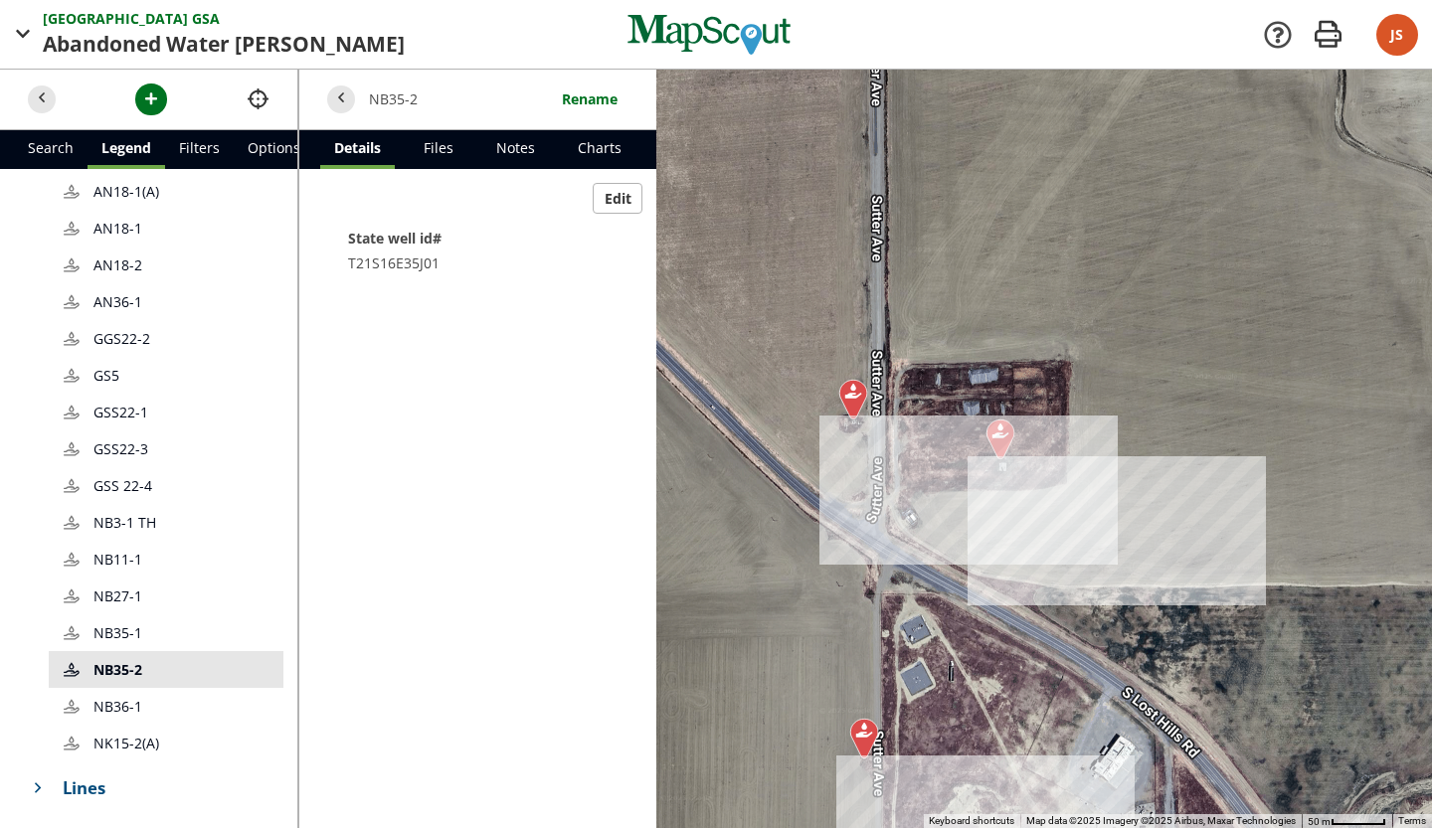
click at [105, 696] on span "NB36-1" at bounding box center [119, 706] width 53 height 21
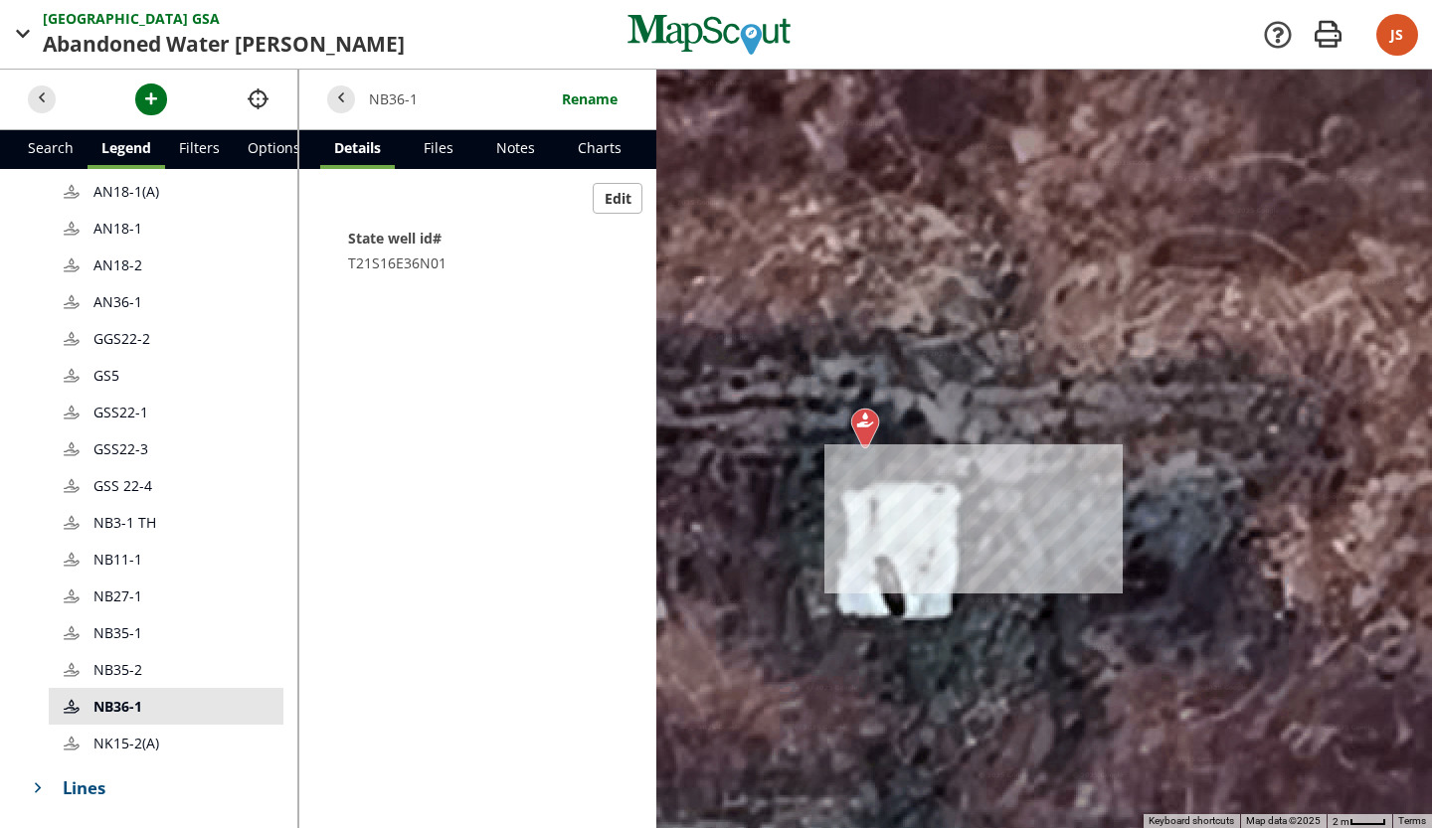
click at [107, 733] on span "NK15-2(A)" at bounding box center [128, 743] width 70 height 21
